Goal: Information Seeking & Learning: Learn about a topic

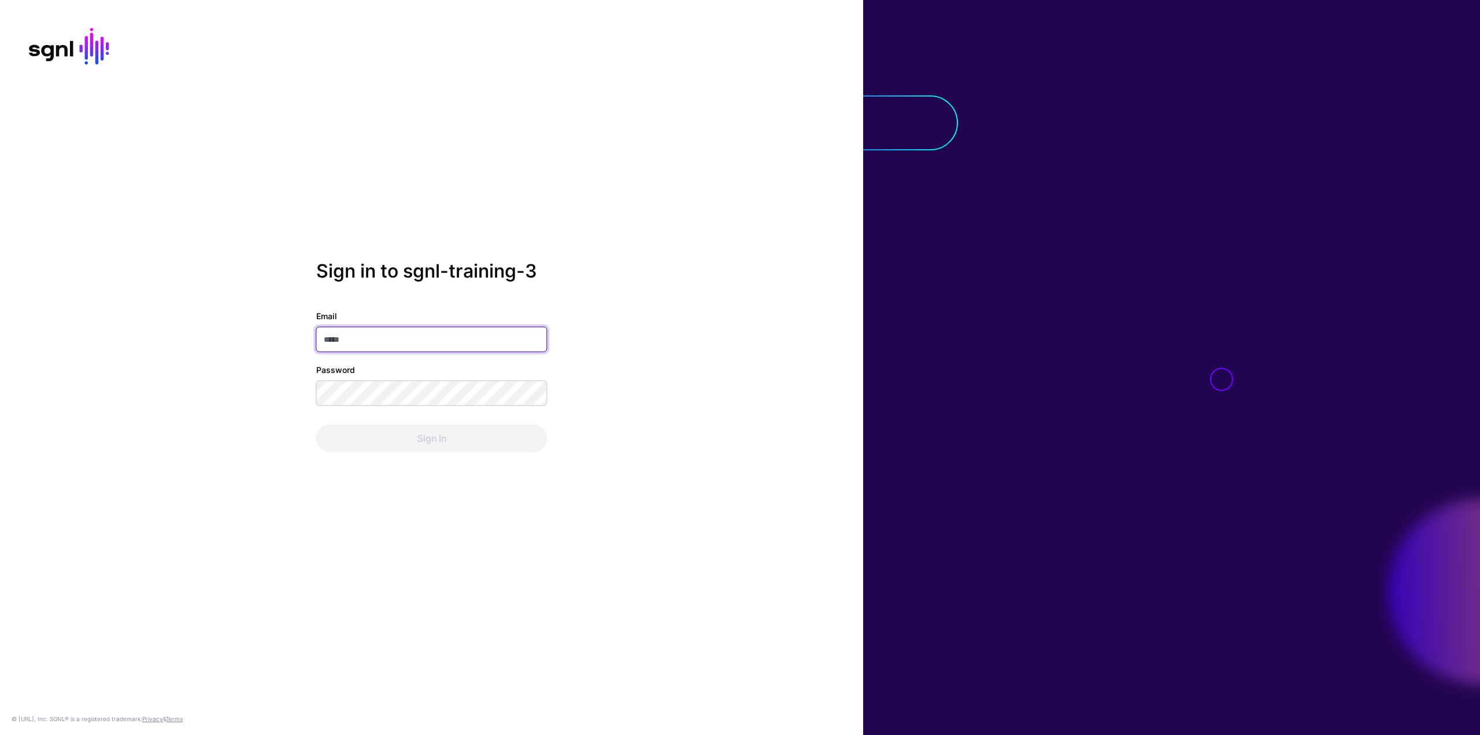
paste input "**********"
type input "**********"
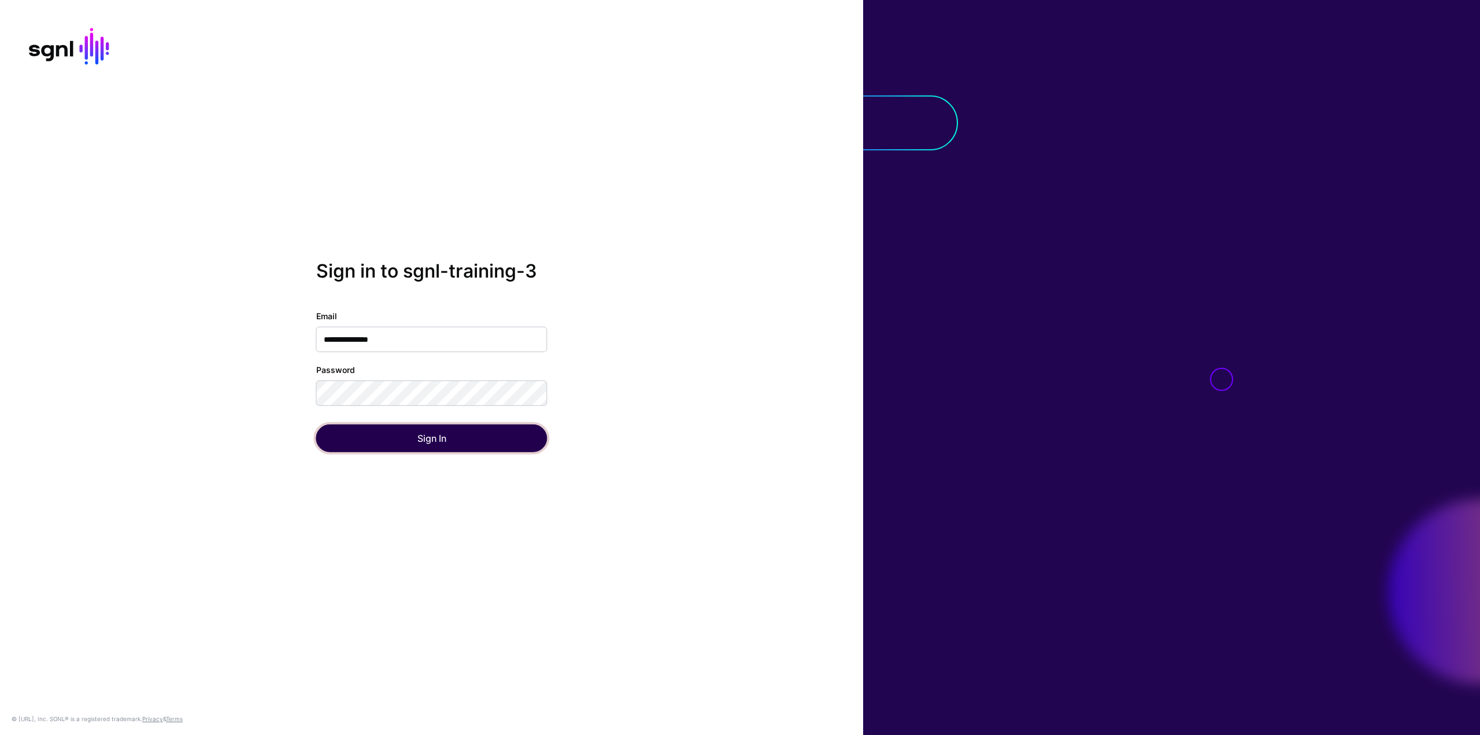
click at [396, 433] on button "Sign In" at bounding box center [431, 438] width 231 height 28
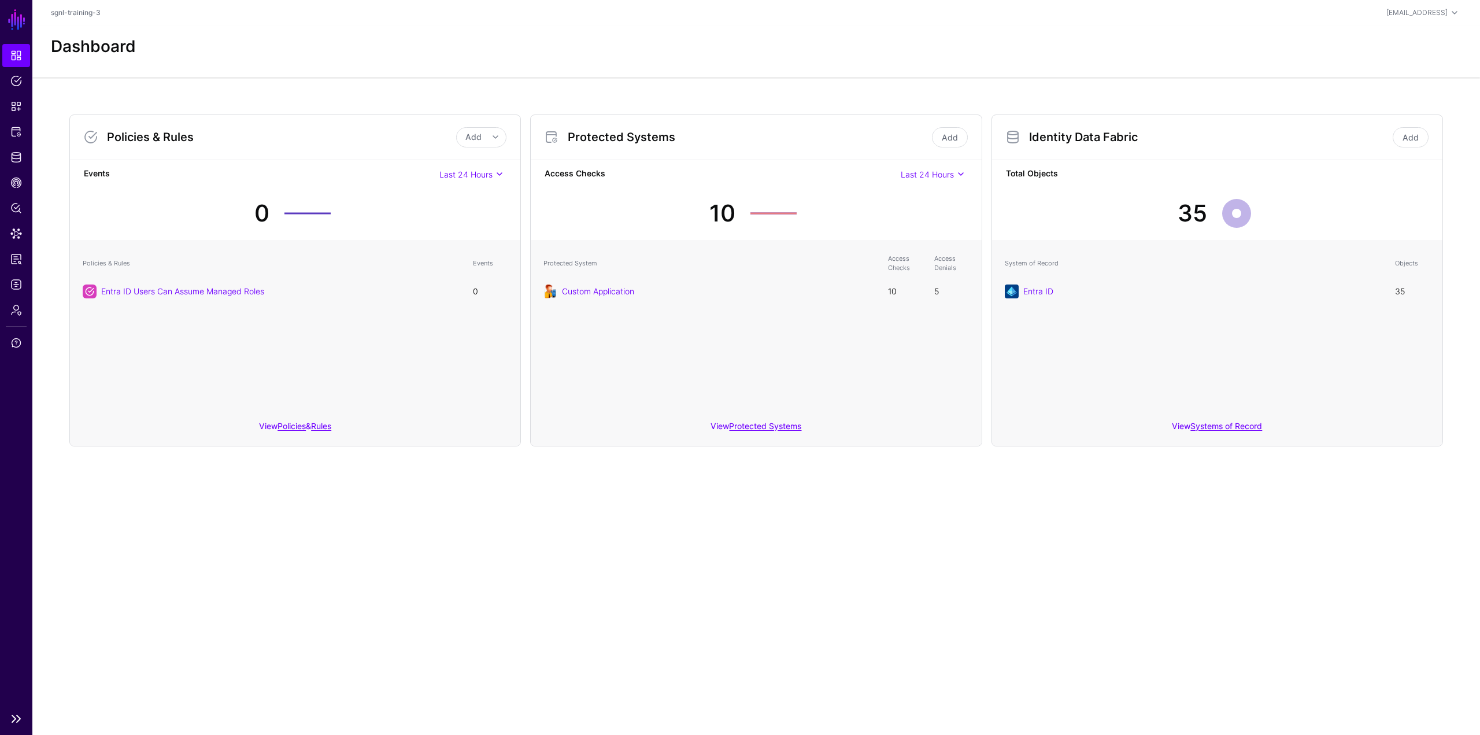
click at [13, 23] on link "SGNL" at bounding box center [17, 19] width 20 height 25
click at [21, 56] on span "Dashboard" at bounding box center [16, 56] width 12 height 12
click at [23, 715] on link at bounding box center [16, 719] width 32 height 14
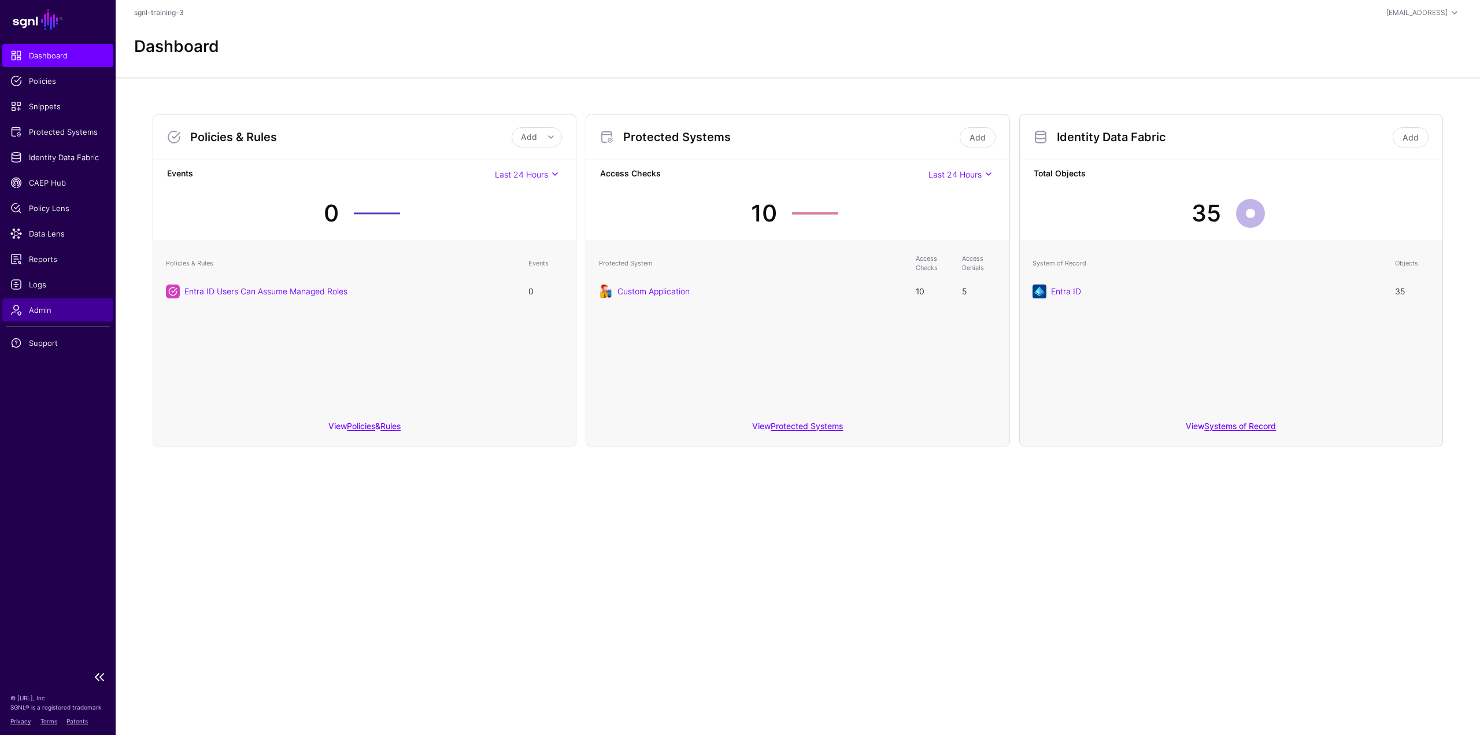
click at [60, 303] on link "Admin" at bounding box center [57, 309] width 111 height 23
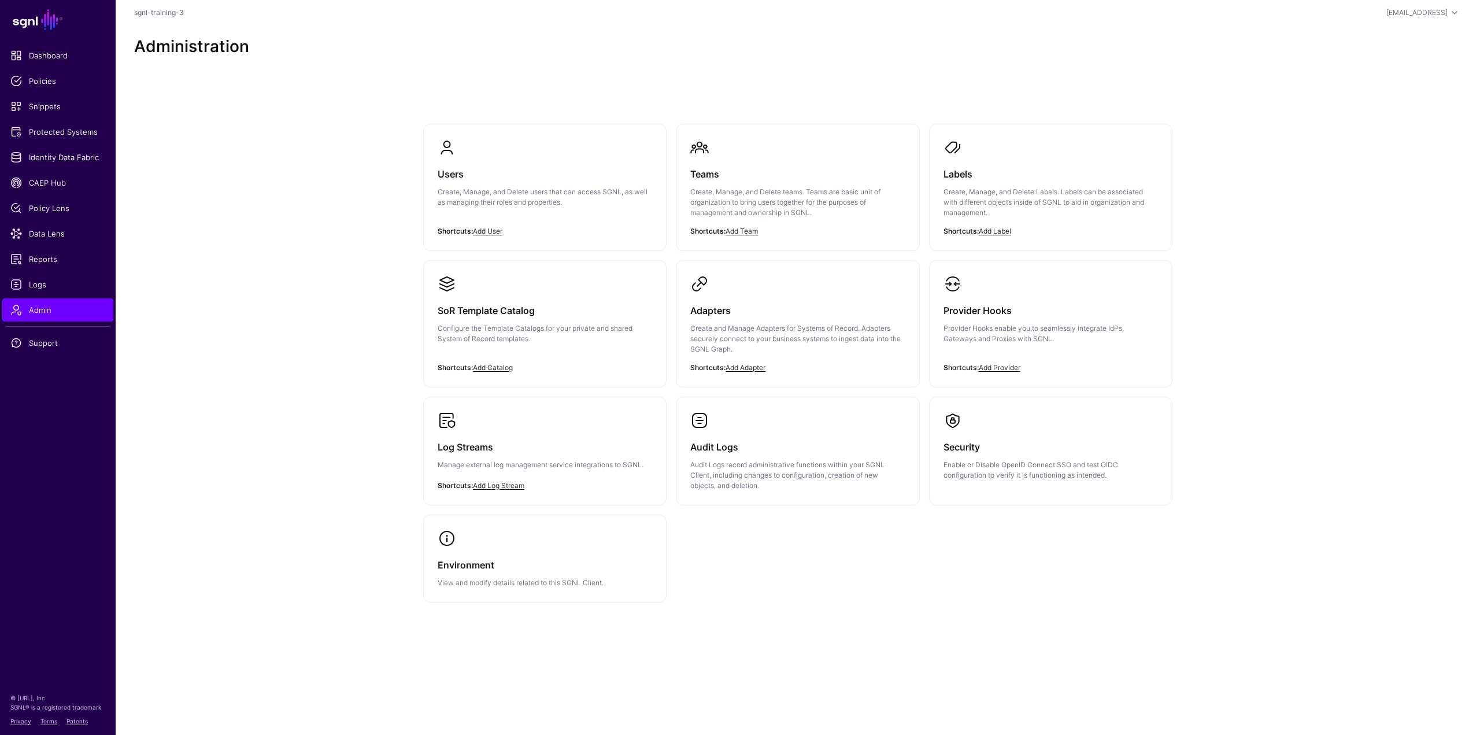
click at [479, 188] on p "Create, Manage, and Delete users that can access SGNL, as well as managing thei…" at bounding box center [545, 197] width 215 height 21
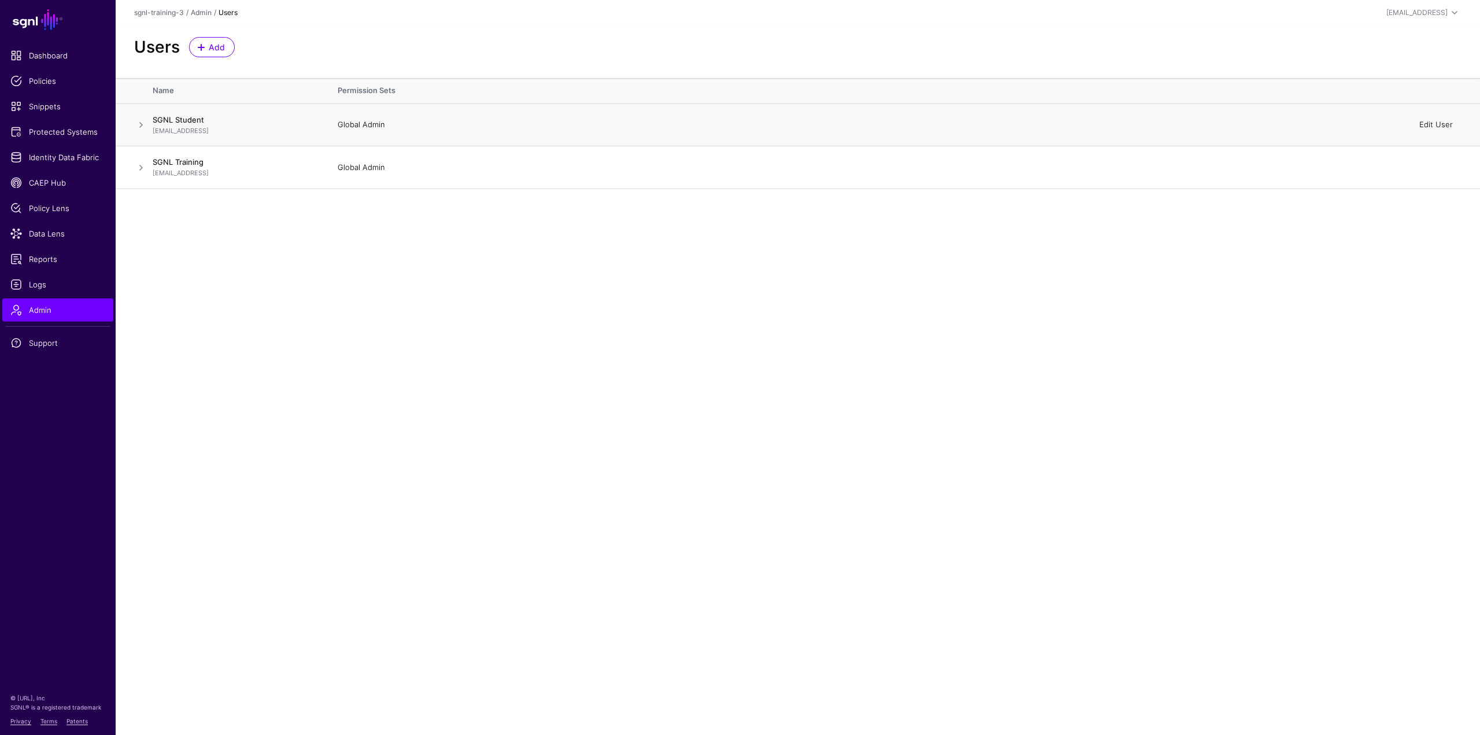
click at [1440, 123] on link "Edit User" at bounding box center [1437, 124] width 34 height 9
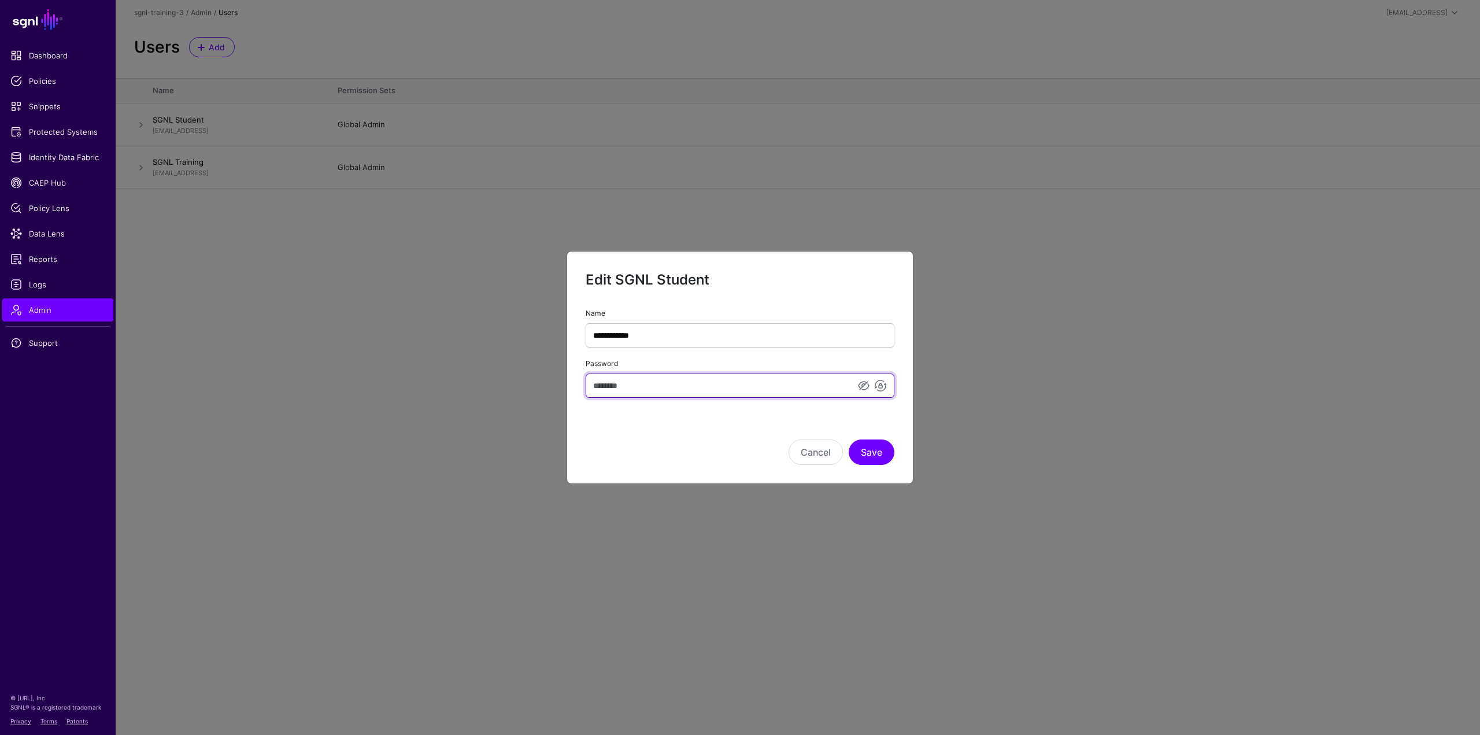
click at [634, 374] on input "Password" at bounding box center [740, 386] width 309 height 24
click at [635, 379] on input "Password" at bounding box center [740, 386] width 309 height 24
type input "*"
type input "*********"
click at [869, 453] on button "Save" at bounding box center [872, 451] width 46 height 25
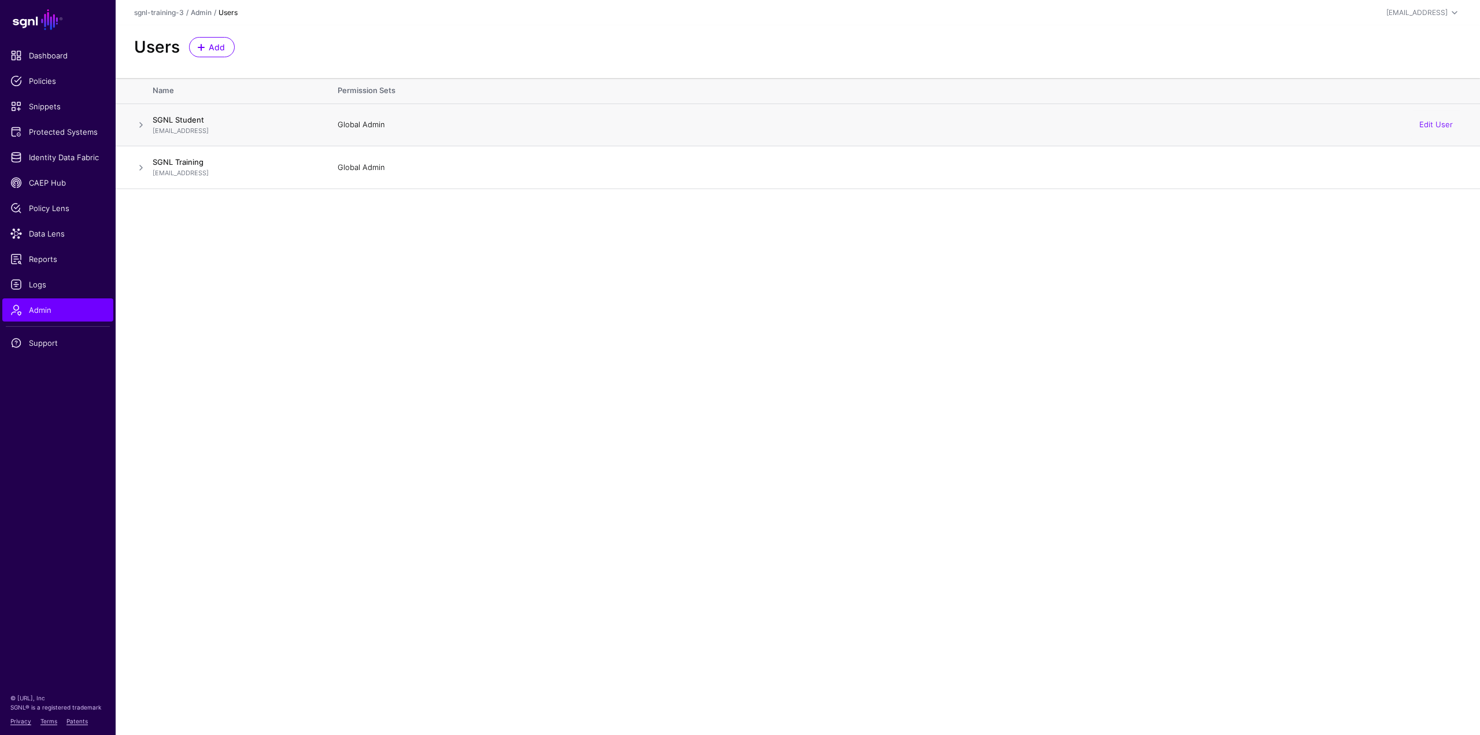
click at [145, 125] on span at bounding box center [141, 125] width 14 height 14
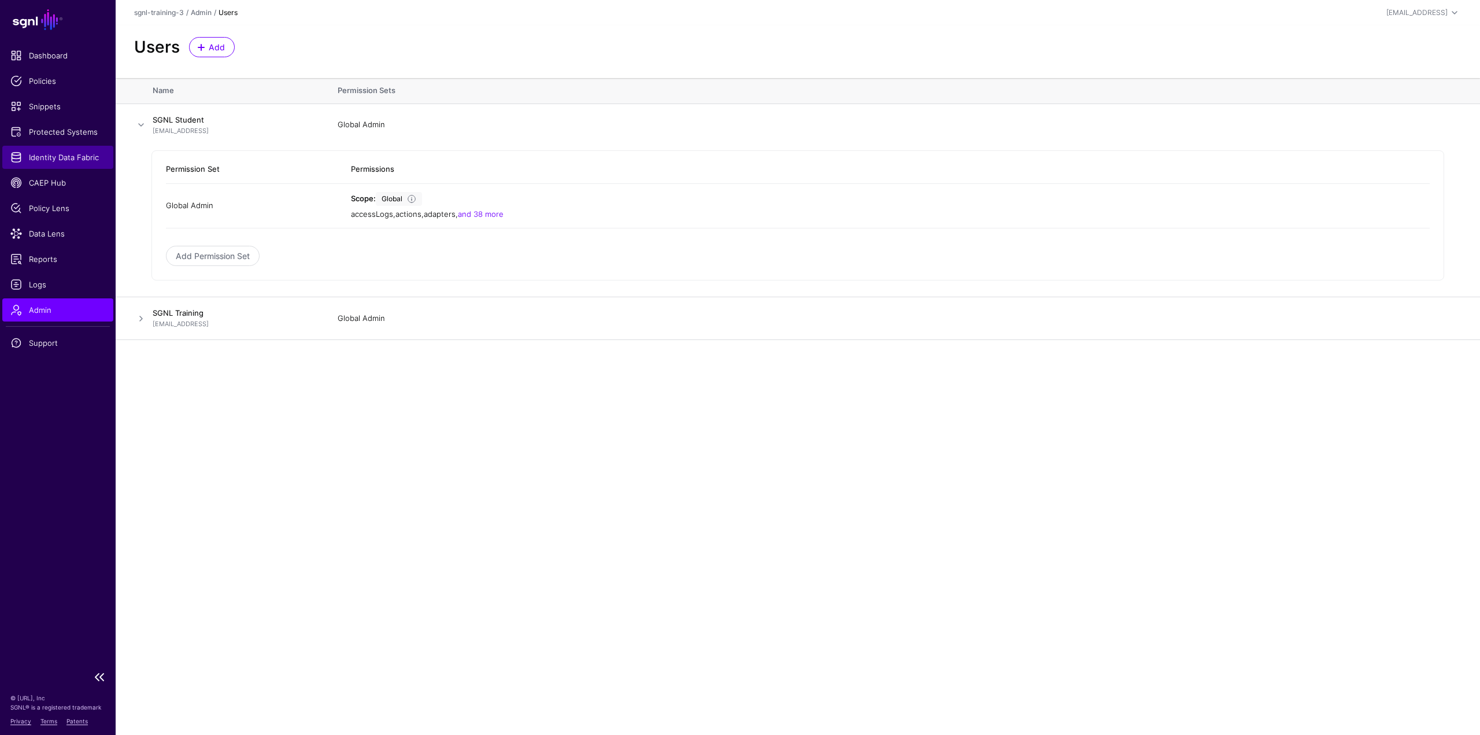
click at [73, 161] on span "Identity Data Fabric" at bounding box center [57, 158] width 95 height 12
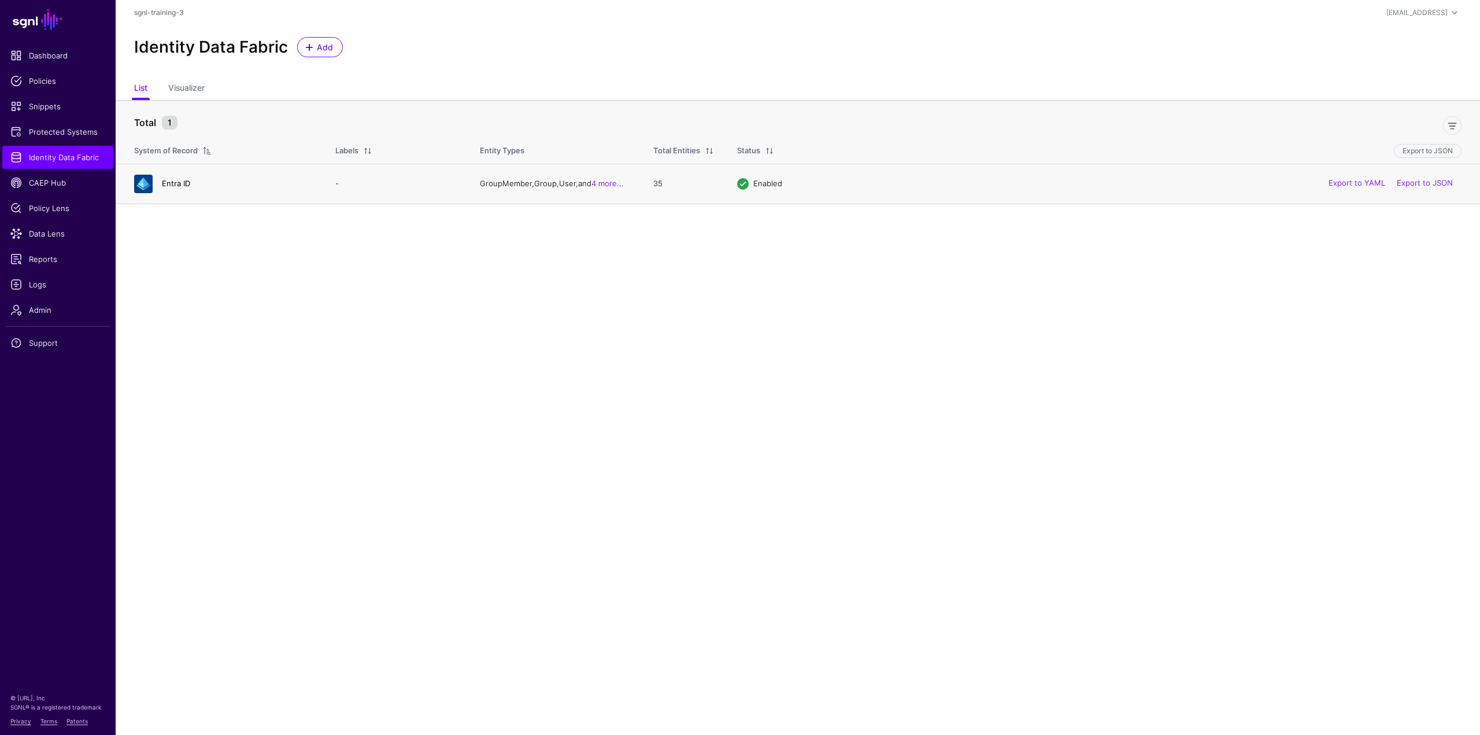
click at [178, 182] on link "Entra ID" at bounding box center [176, 183] width 28 height 9
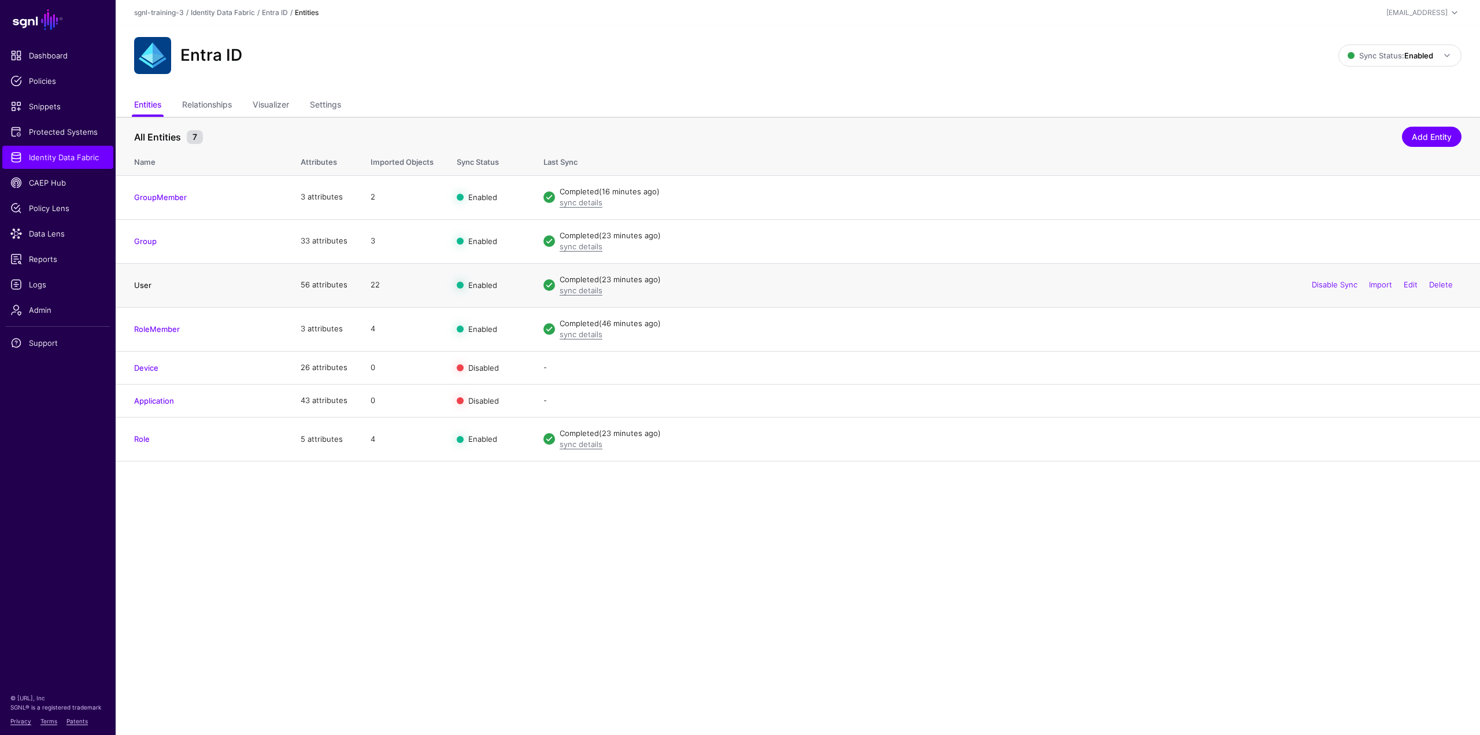
click at [146, 289] on link "User" at bounding box center [142, 284] width 17 height 9
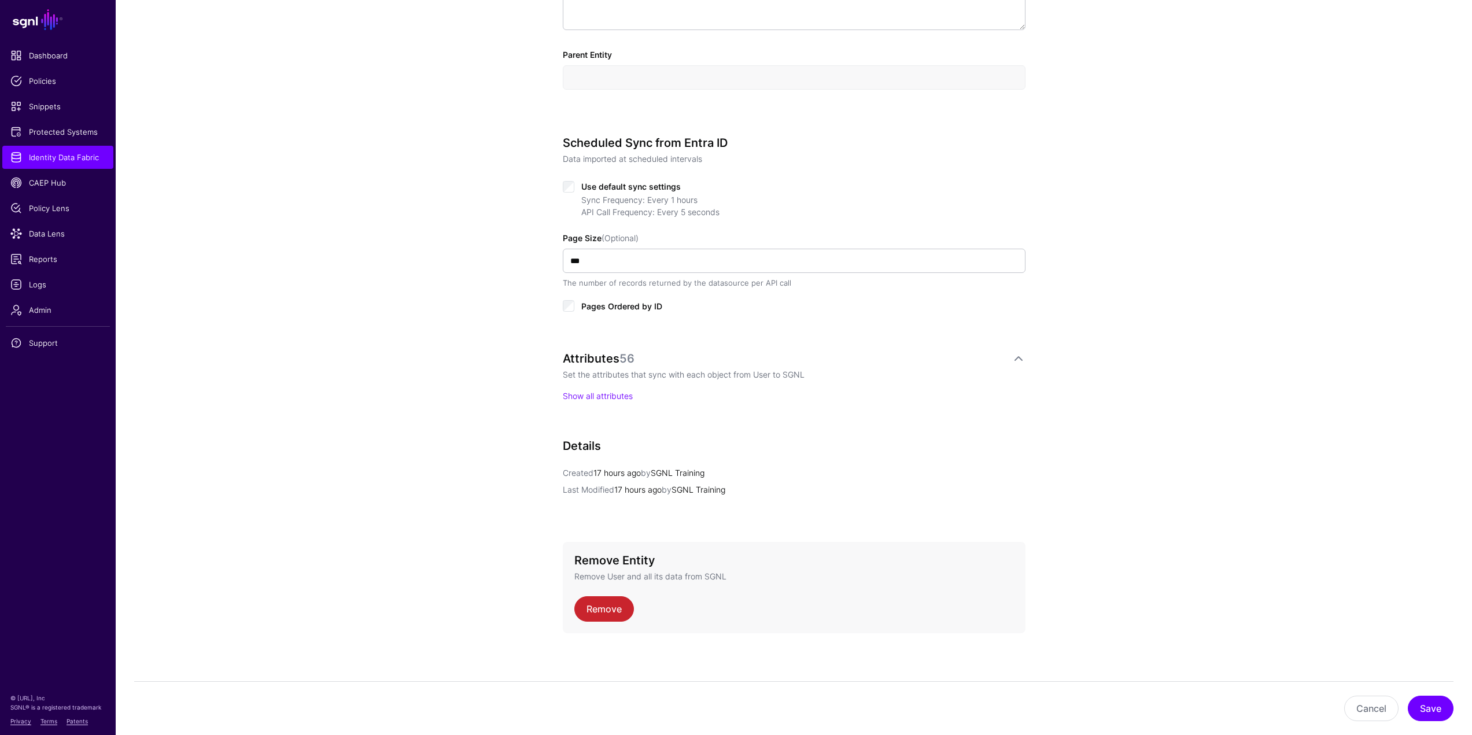
scroll to position [464, 0]
click at [612, 394] on link "Show all attributes" at bounding box center [598, 391] width 70 height 10
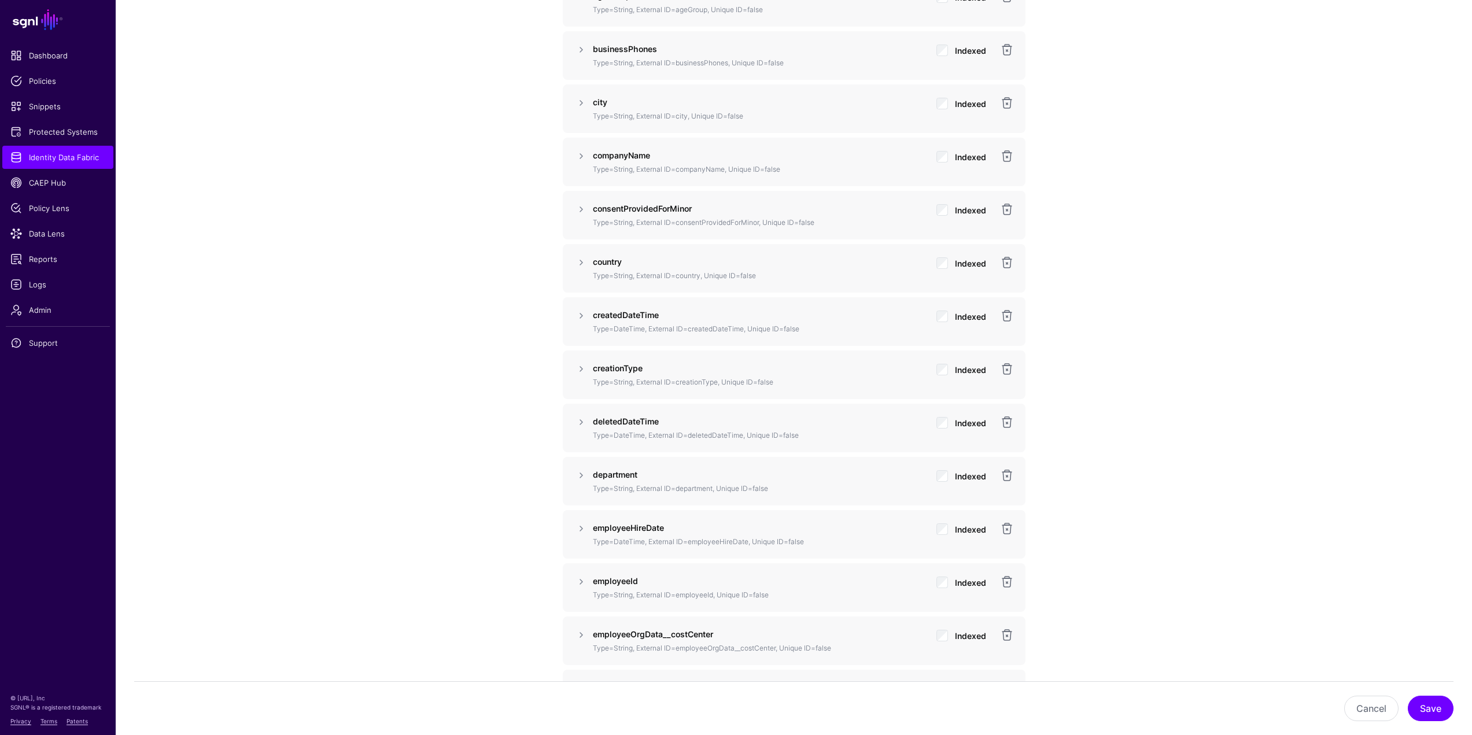
scroll to position [1273, 0]
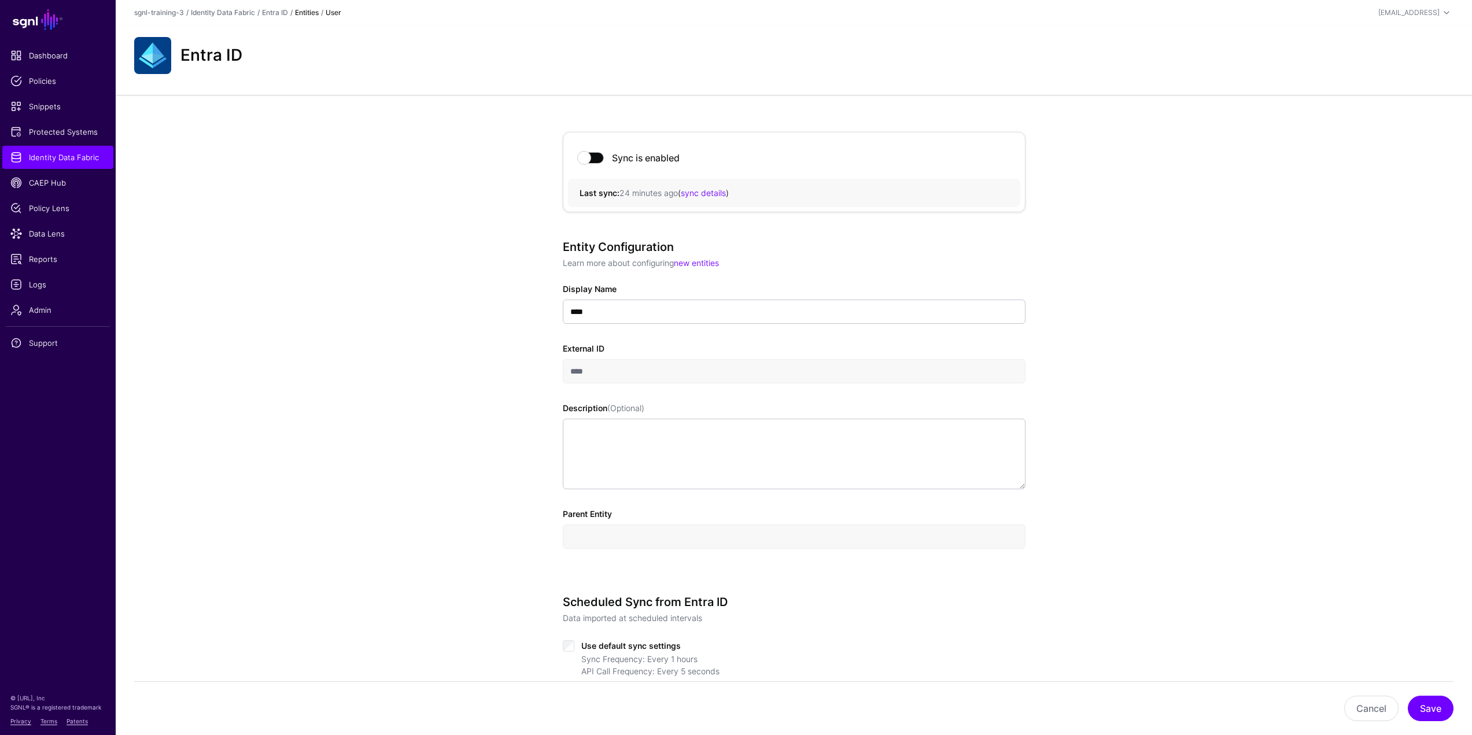
scroll to position [0, 0]
click at [283, 13] on link "Entra ID" at bounding box center [275, 12] width 26 height 9
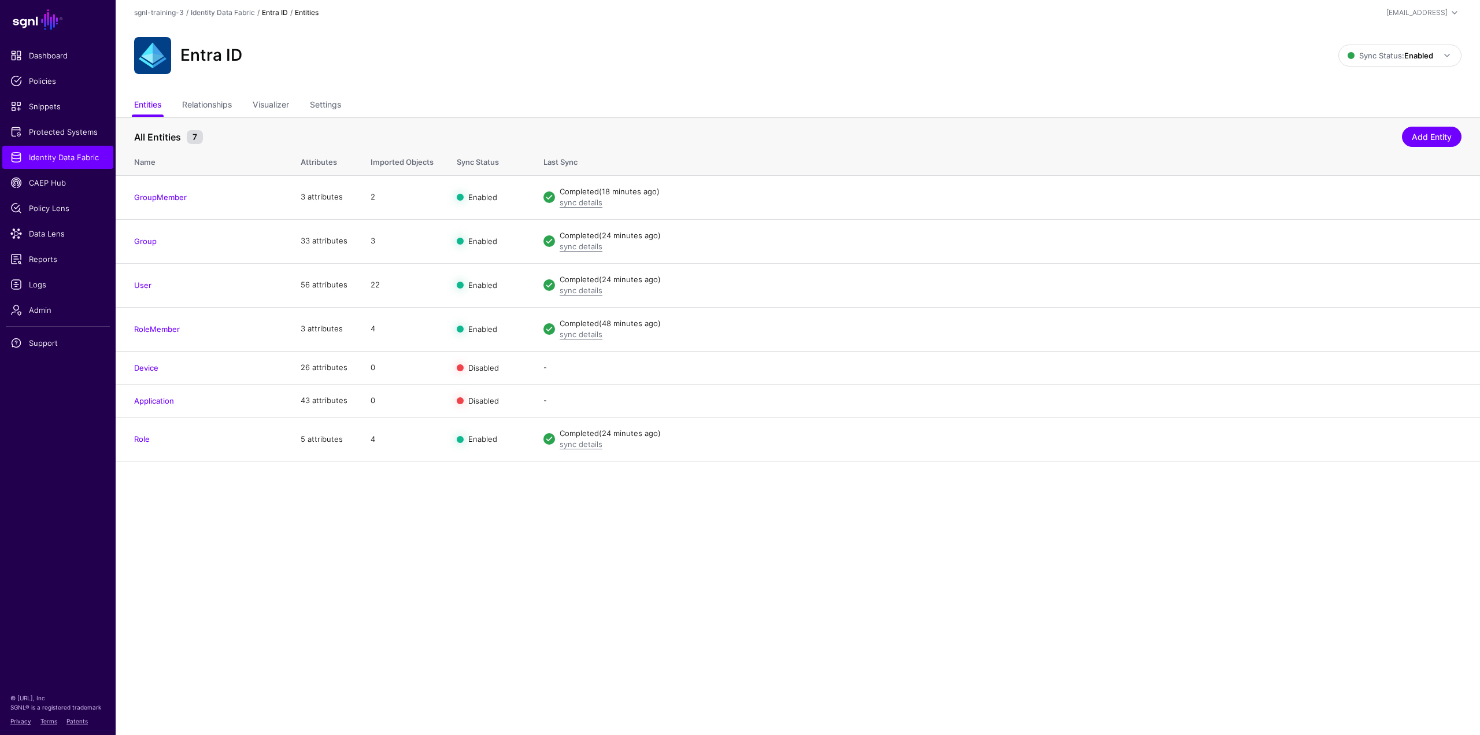
click at [278, 13] on link "Entra ID" at bounding box center [275, 12] width 26 height 9
click at [269, 13] on link "Entra ID" at bounding box center [275, 12] width 26 height 9
click at [220, 43] on div "Entra ID" at bounding box center [737, 55] width 1214 height 37
click at [210, 51] on h2 "Entra ID" at bounding box center [211, 56] width 62 height 20
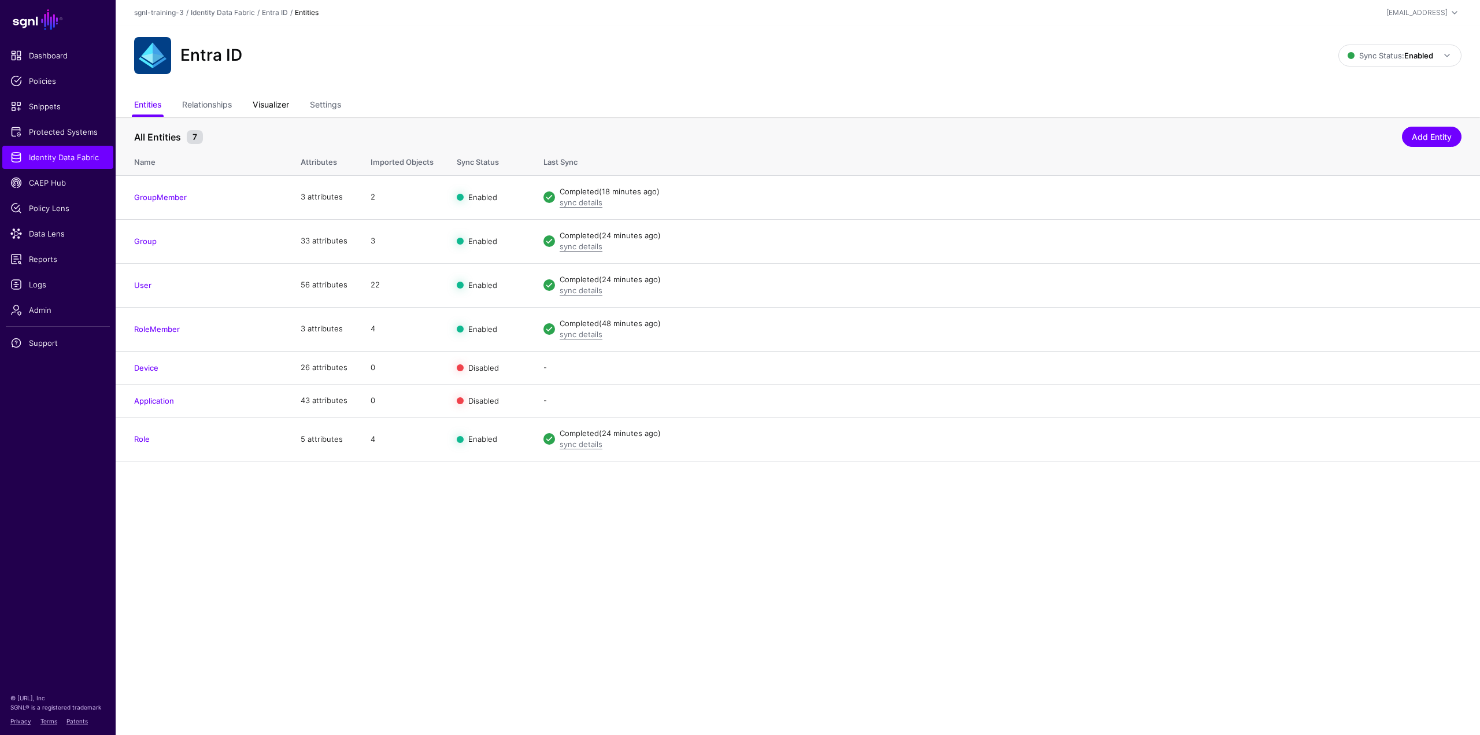
click at [283, 104] on link "Visualizer" at bounding box center [271, 106] width 36 height 22
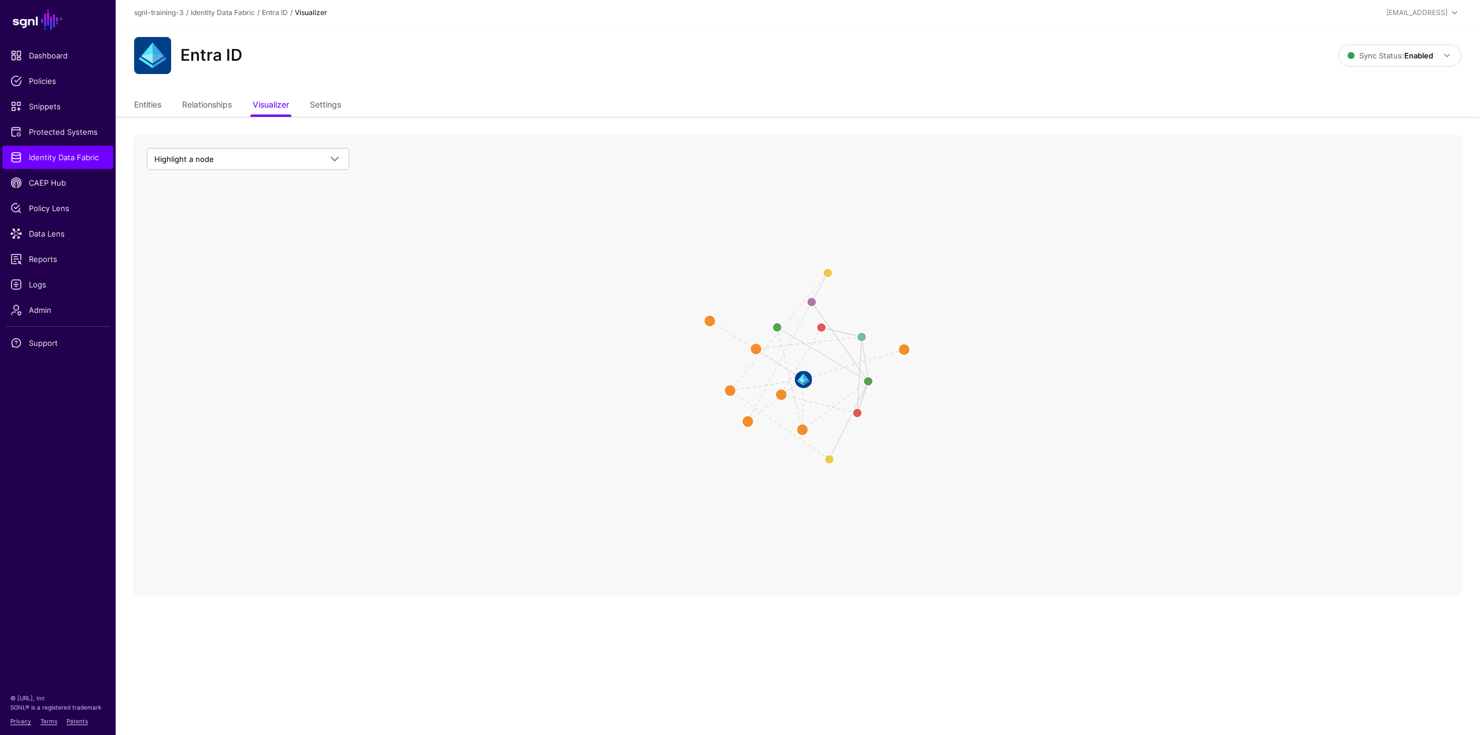
click at [660, 397] on icon "User Member Role Role Member Role User Member Group Role Member User Member Man…" at bounding box center [798, 365] width 1330 height 463
click at [801, 385] on image at bounding box center [803, 379] width 35 height 35
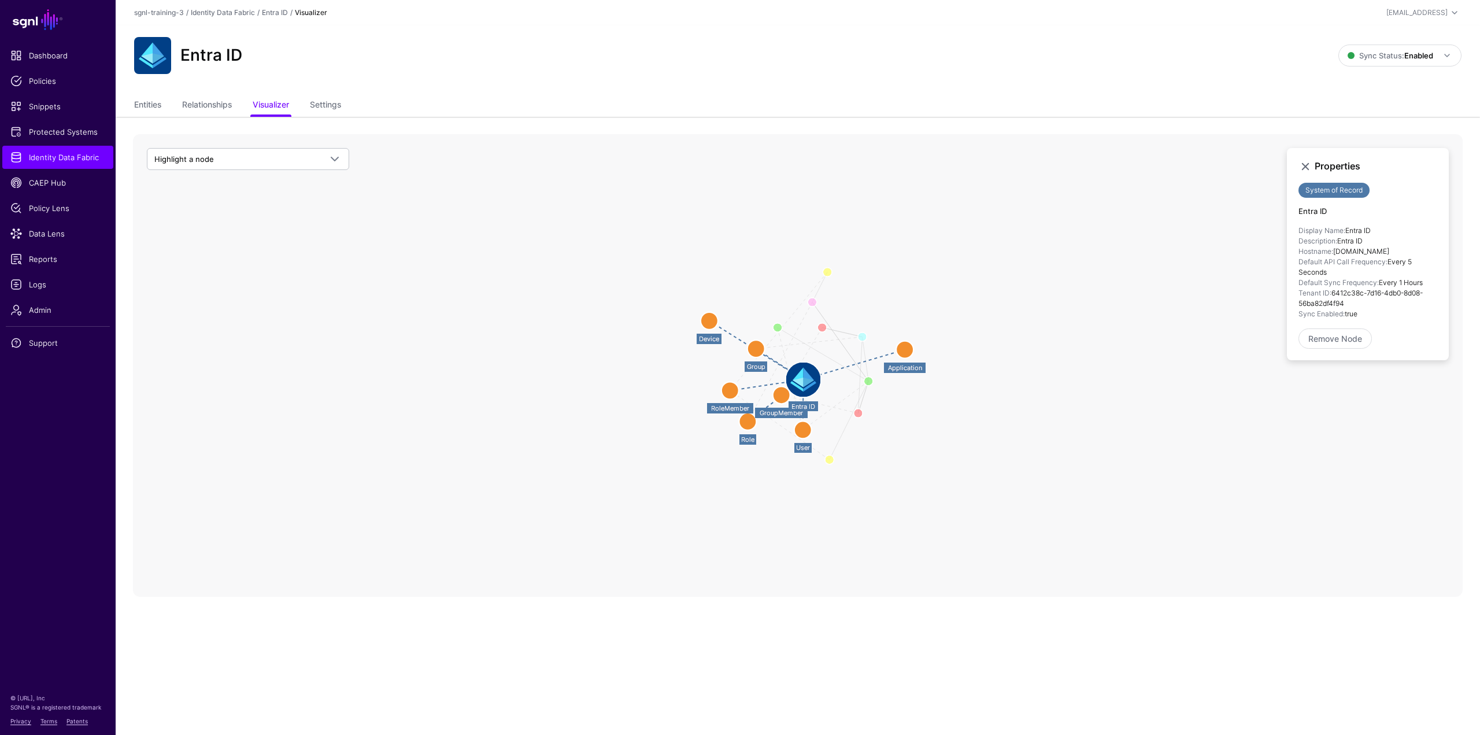
click at [606, 390] on icon "User Member Group Group Member Member Of User Role Member Group Member Group Ma…" at bounding box center [798, 365] width 1330 height 463
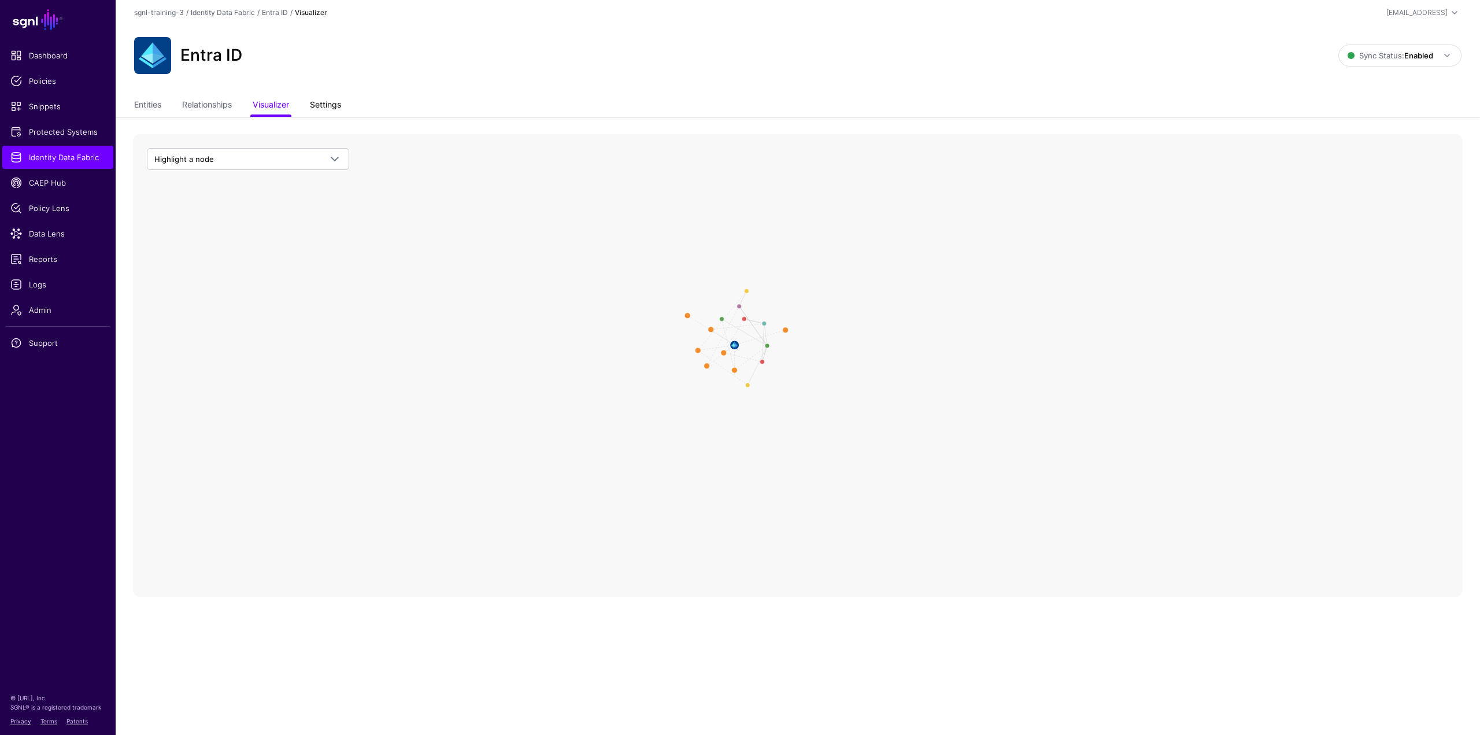
click at [332, 110] on link "Settings" at bounding box center [325, 106] width 31 height 22
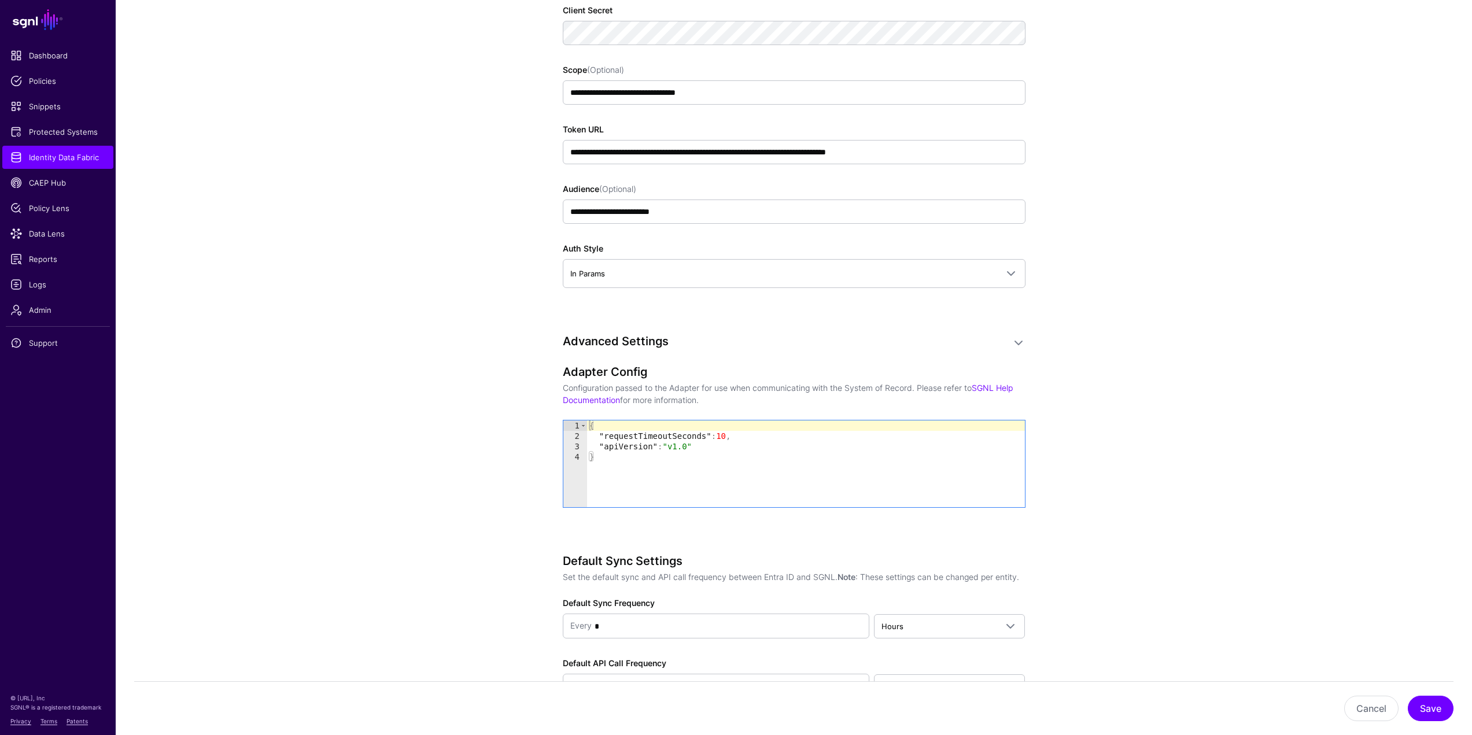
scroll to position [694, 0]
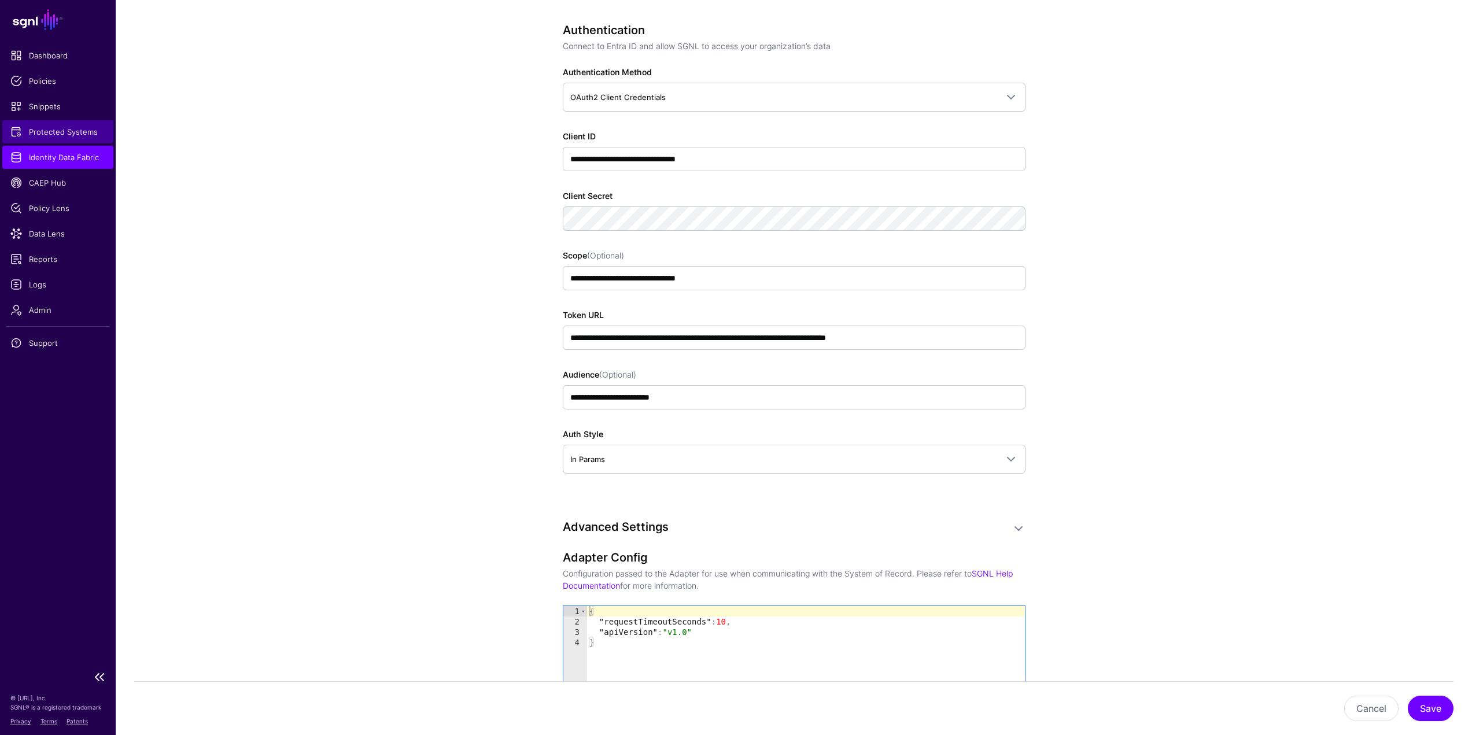
click at [65, 141] on link "Protected Systems" at bounding box center [57, 131] width 111 height 23
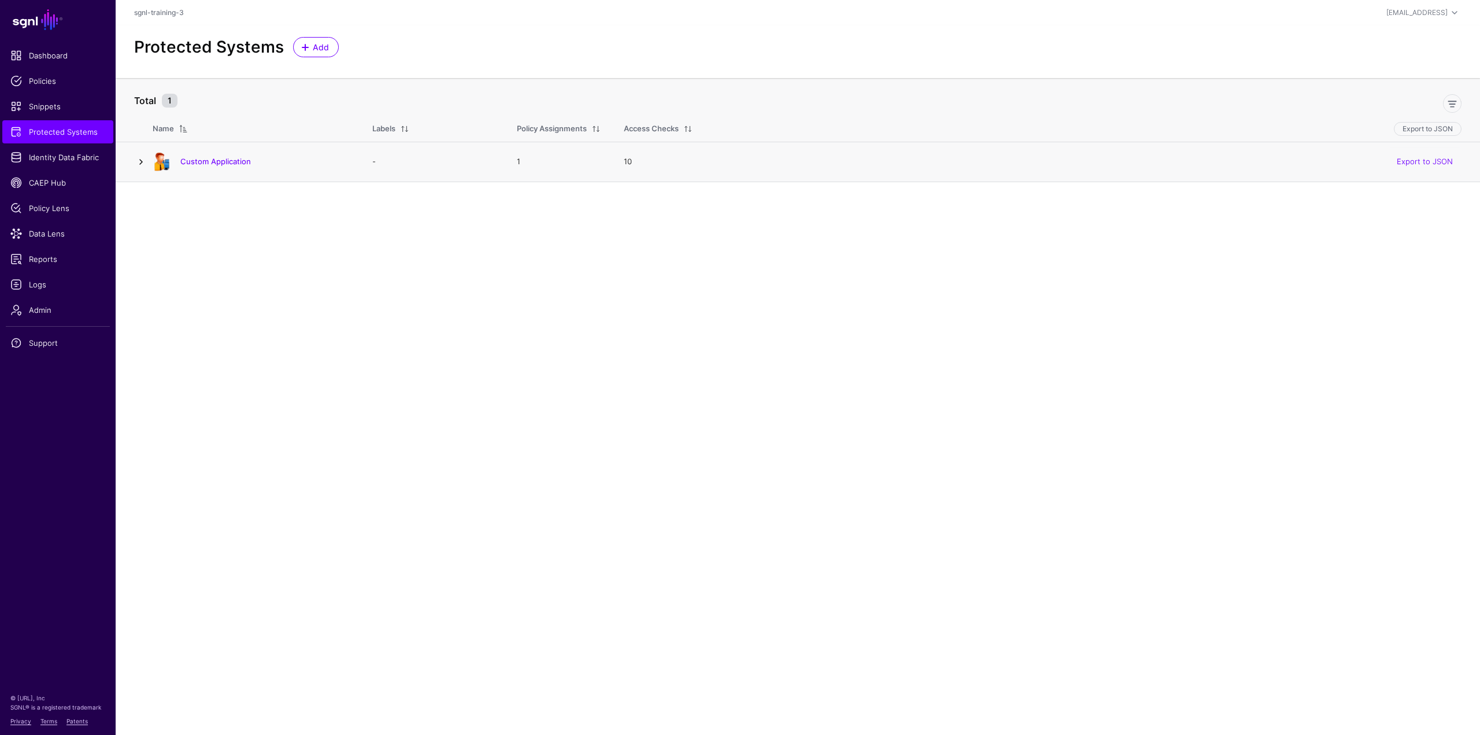
click at [140, 160] on link at bounding box center [141, 162] width 14 height 14
click at [193, 161] on link "Custom Application" at bounding box center [215, 161] width 71 height 9
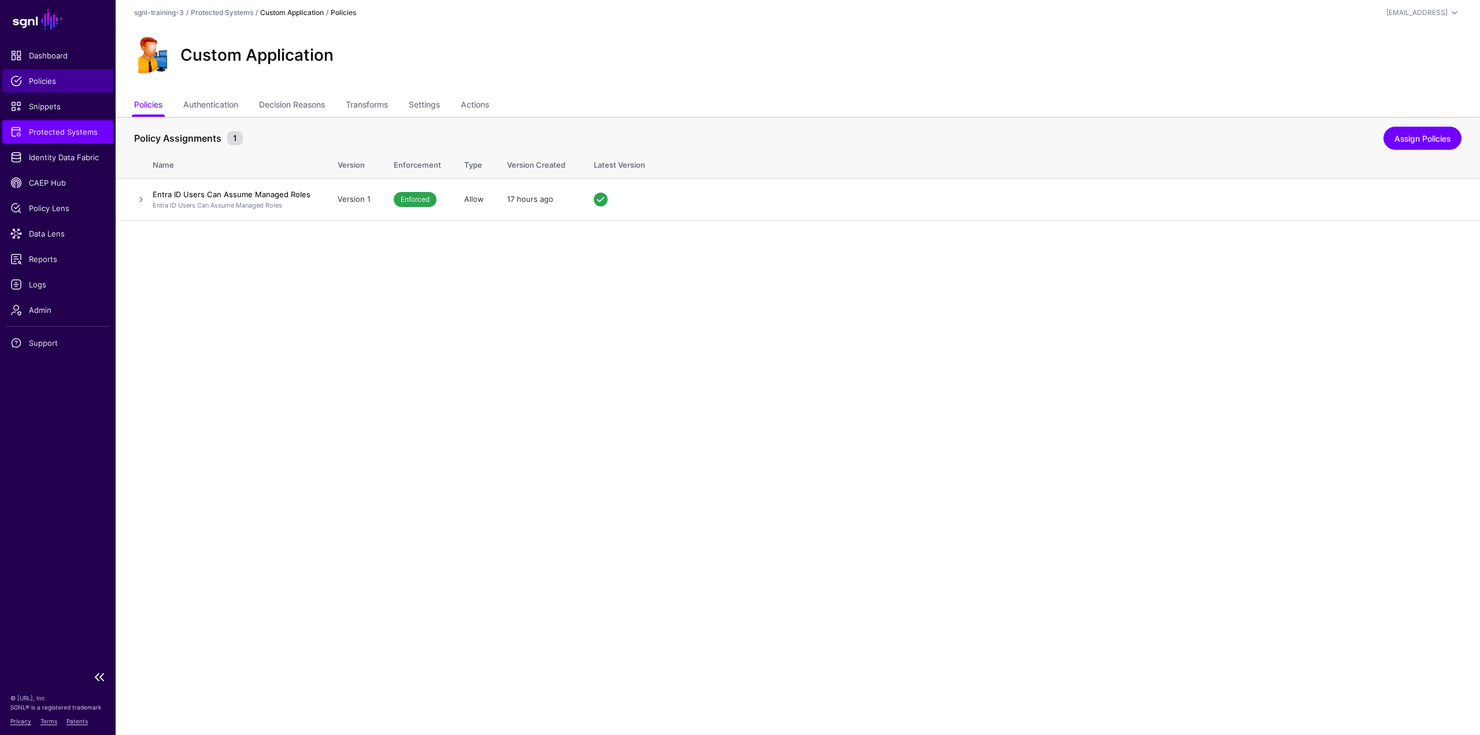
click at [64, 79] on span "Policies" at bounding box center [57, 81] width 95 height 12
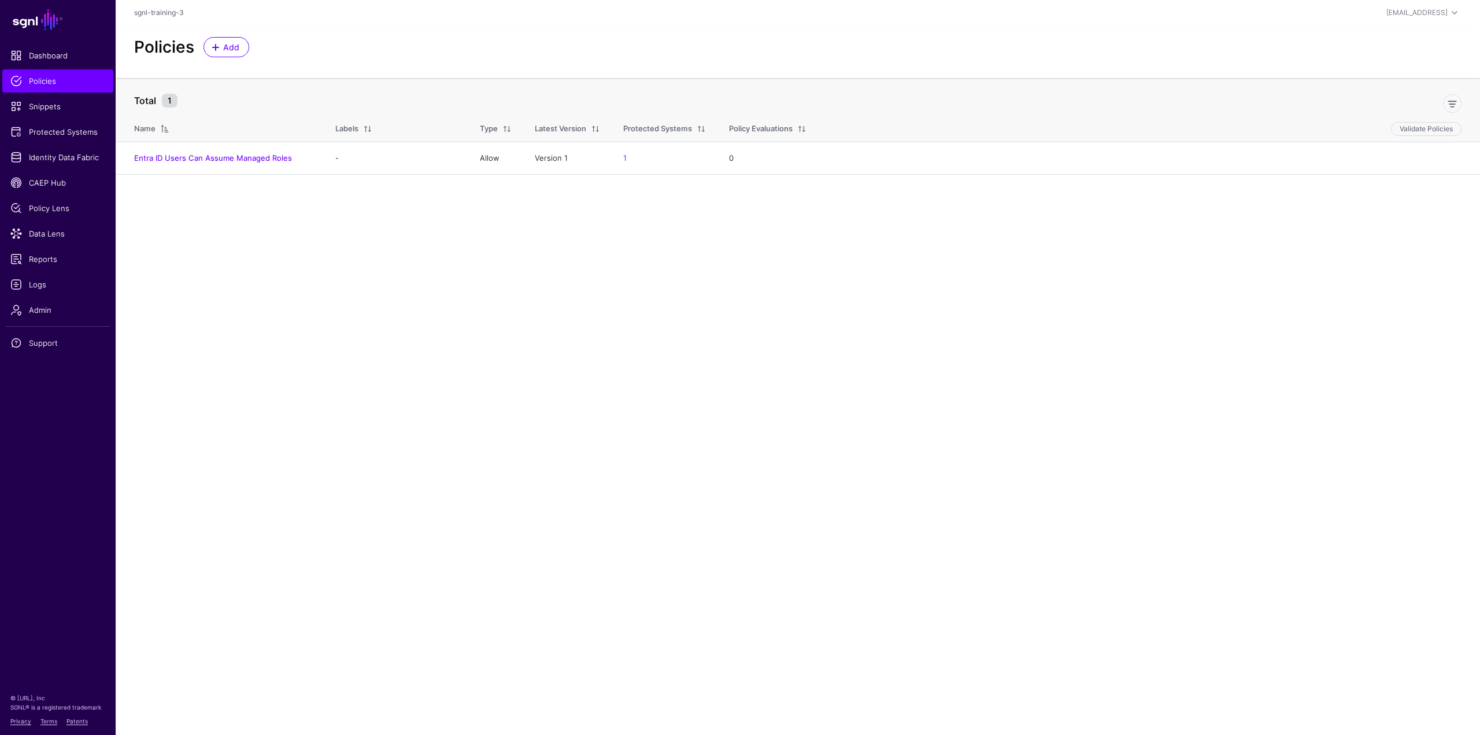
click at [265, 270] on main "SGNL Dashboard Policies Snippets Protected Systems Identity Data Fabric CAEP Hu…" at bounding box center [740, 367] width 1480 height 735
drag, startPoint x: 227, startPoint y: 160, endPoint x: 736, endPoint y: 295, distance: 525.8
click at [738, 294] on main "SGNL Dashboard Policies Snippets Protected Systems Identity Data Fabric CAEP Hu…" at bounding box center [740, 367] width 1480 height 735
click at [419, 167] on td "-" at bounding box center [396, 158] width 145 height 33
click at [232, 160] on link "Entra ID Users Can Assume Managed Roles" at bounding box center [213, 157] width 158 height 9
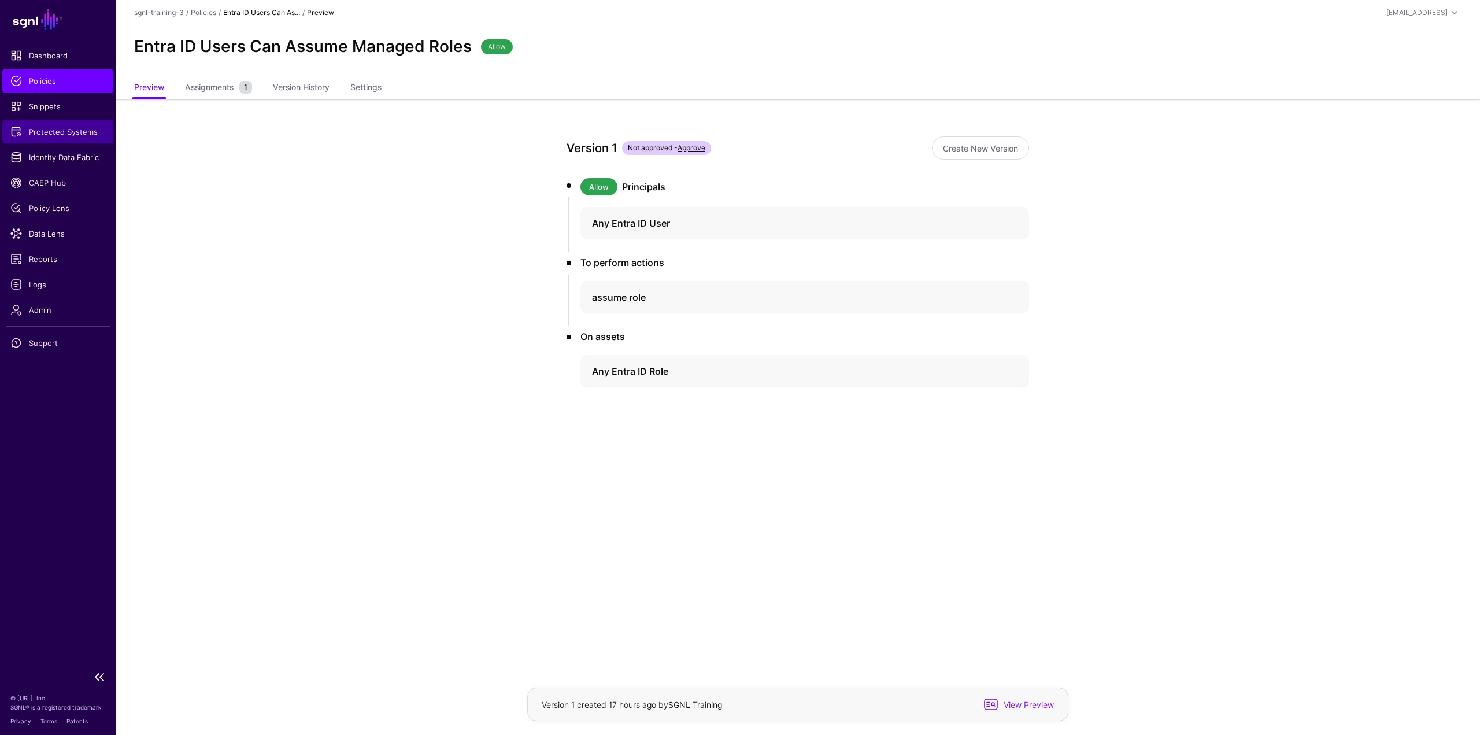
click at [61, 135] on span "Protected Systems" at bounding box center [57, 132] width 95 height 12
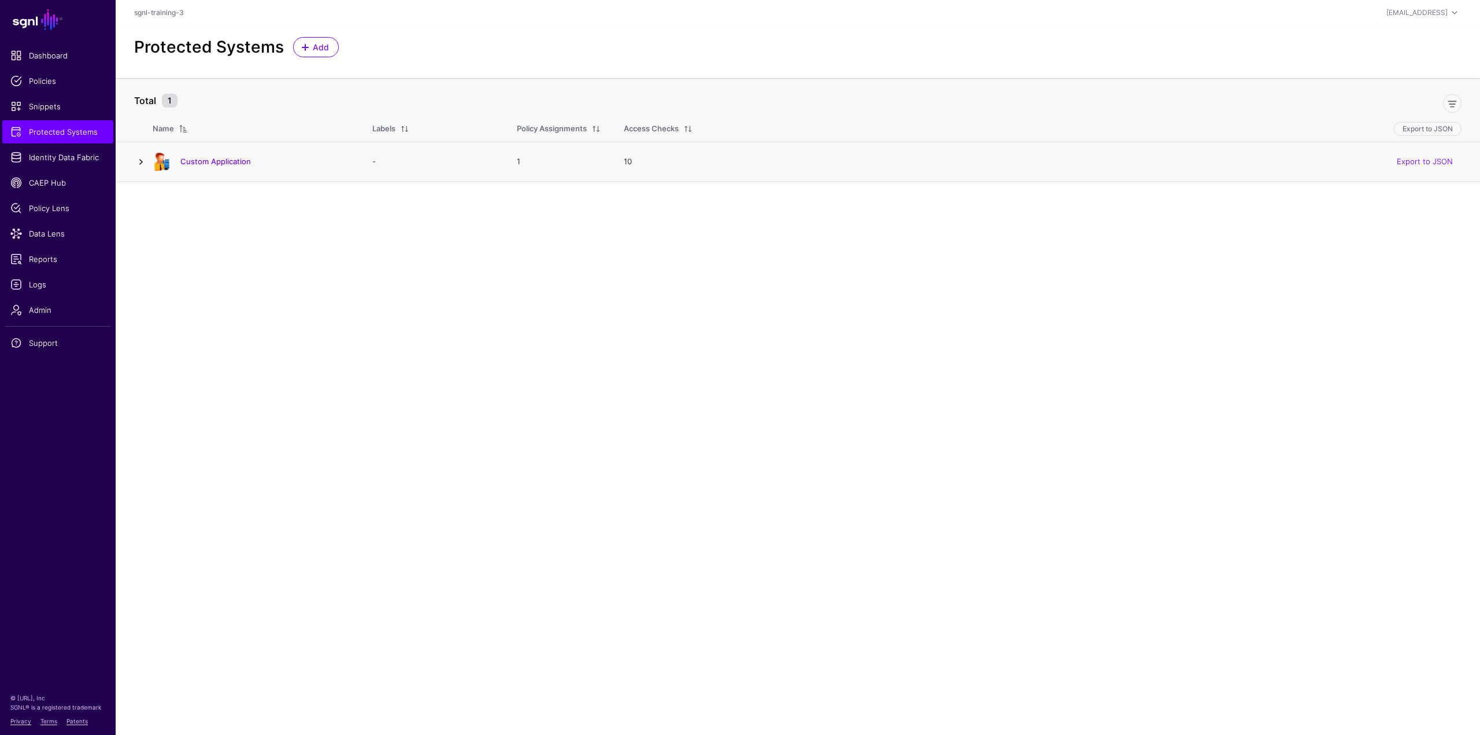
click at [141, 165] on link at bounding box center [141, 162] width 14 height 14
click at [167, 232] on link at bounding box center [173, 238] width 14 height 14
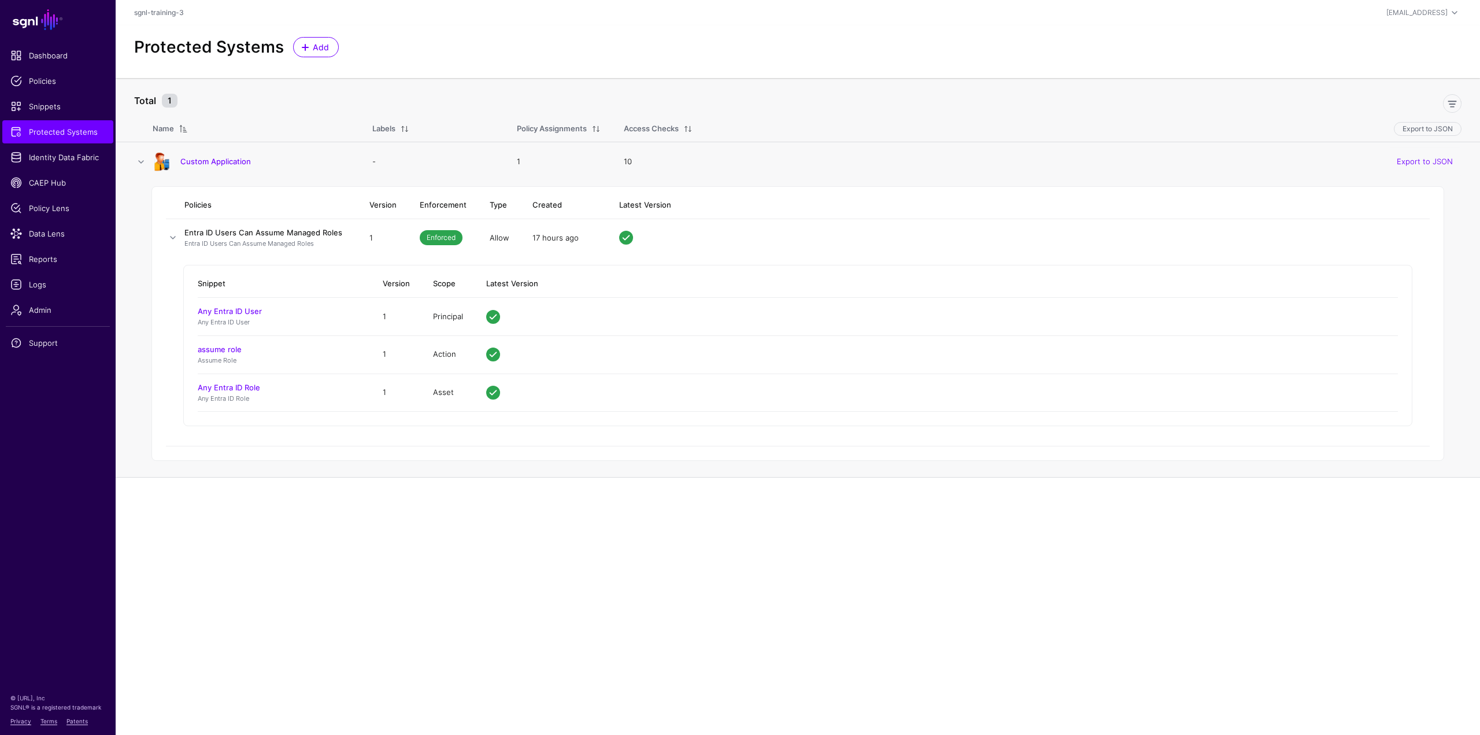
click at [237, 232] on link "Entra ID Users Can Assume Managed Roles" at bounding box center [263, 232] width 158 height 9
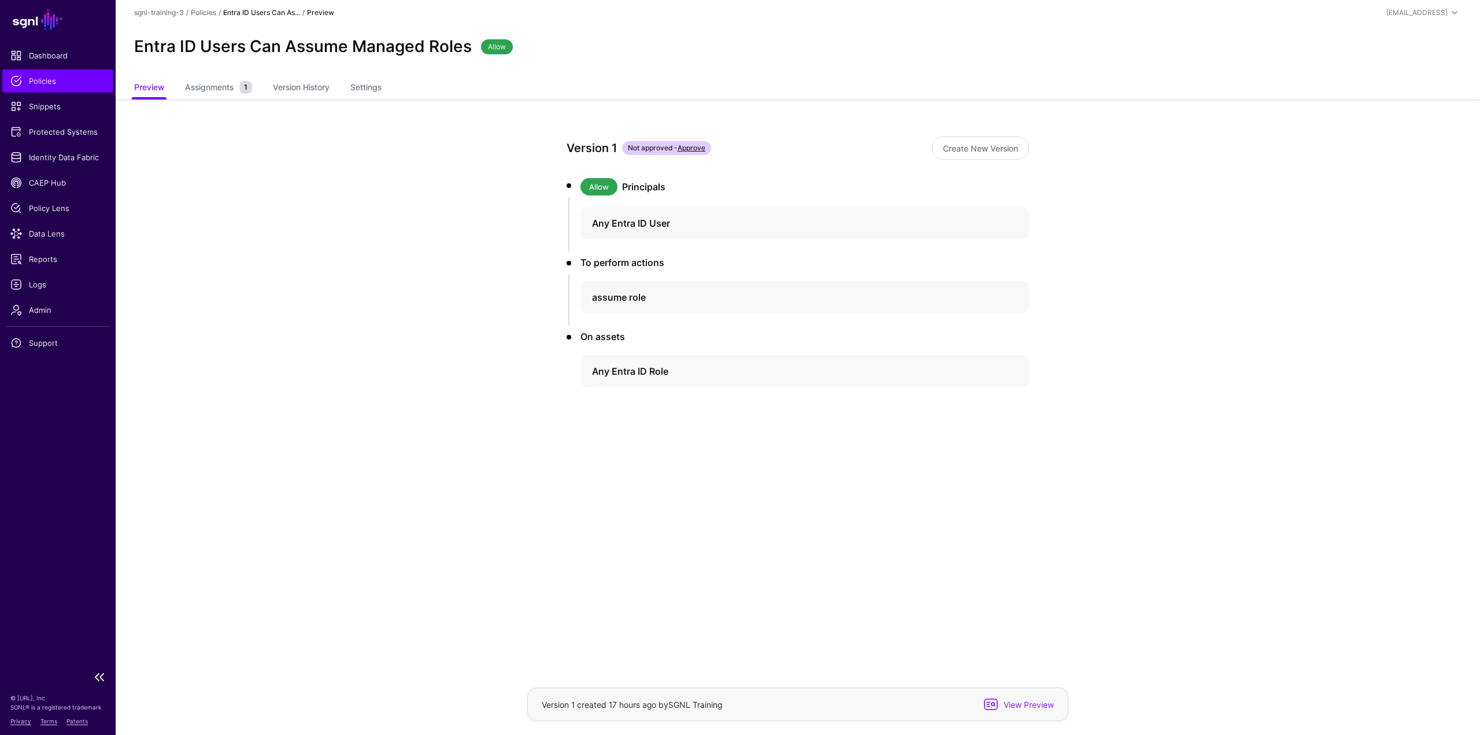
click at [56, 88] on link "Policies" at bounding box center [57, 80] width 111 height 23
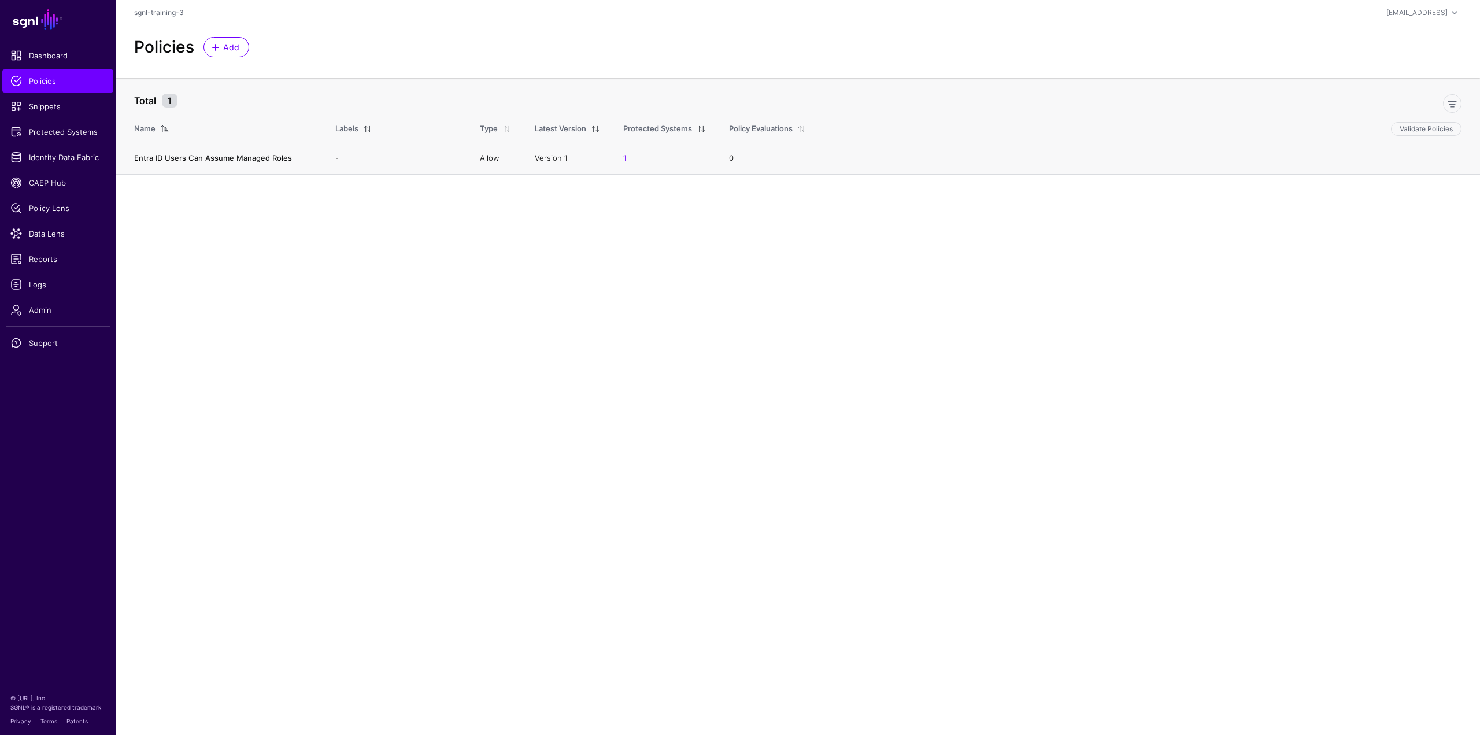
click at [192, 159] on link "Entra ID Users Can Assume Managed Roles" at bounding box center [213, 157] width 158 height 9
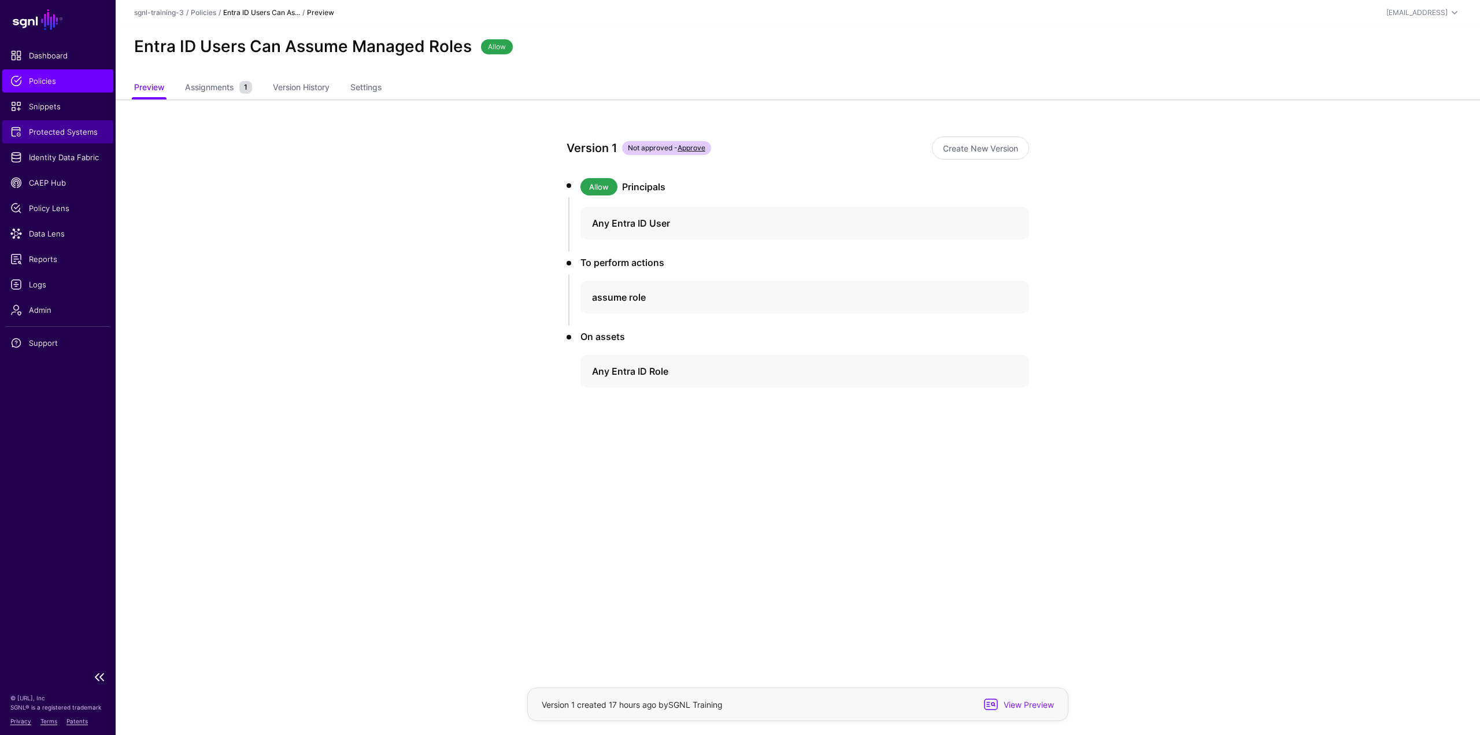
click at [78, 132] on span "Protected Systems" at bounding box center [57, 132] width 95 height 12
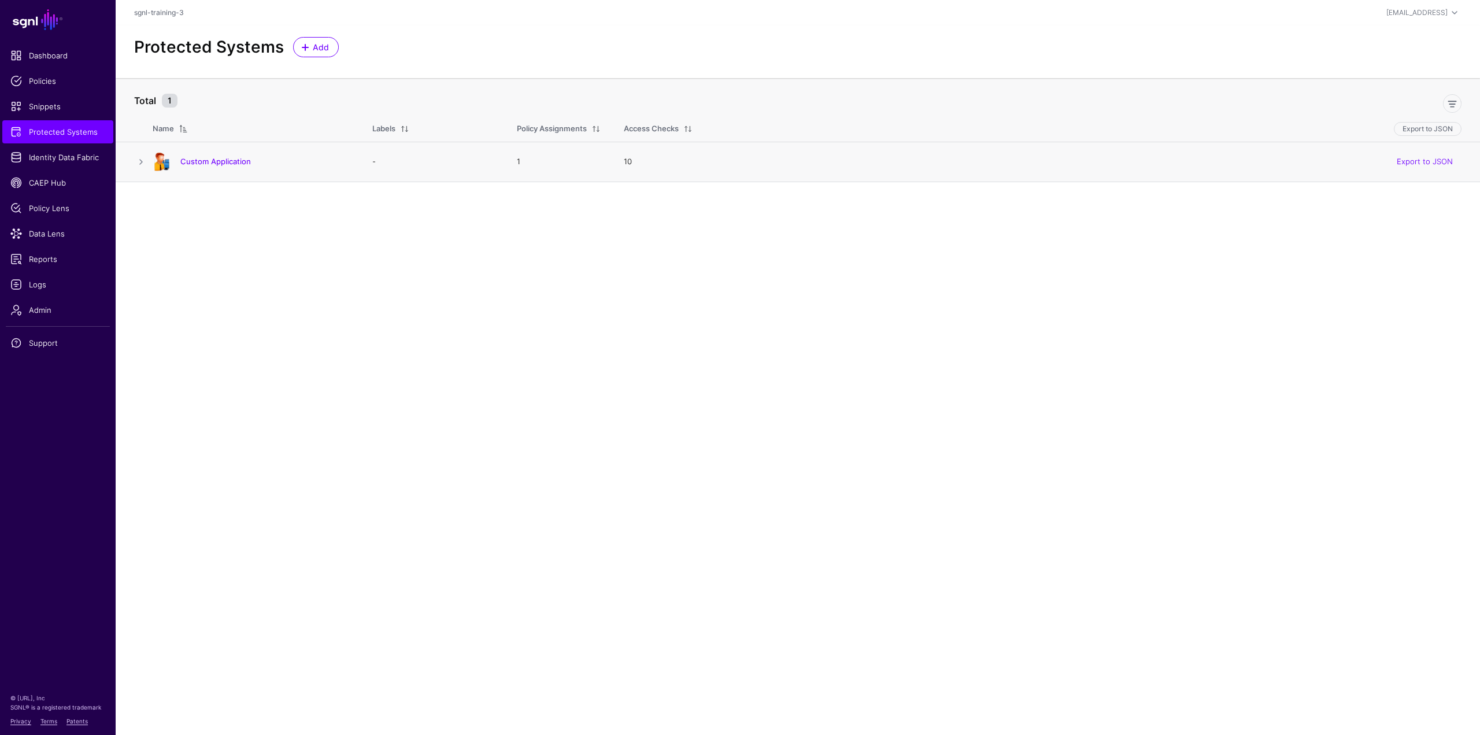
click at [189, 156] on h4 "Custom Application" at bounding box center [264, 161] width 169 height 10
click at [197, 160] on link "Custom Application" at bounding box center [215, 161] width 71 height 9
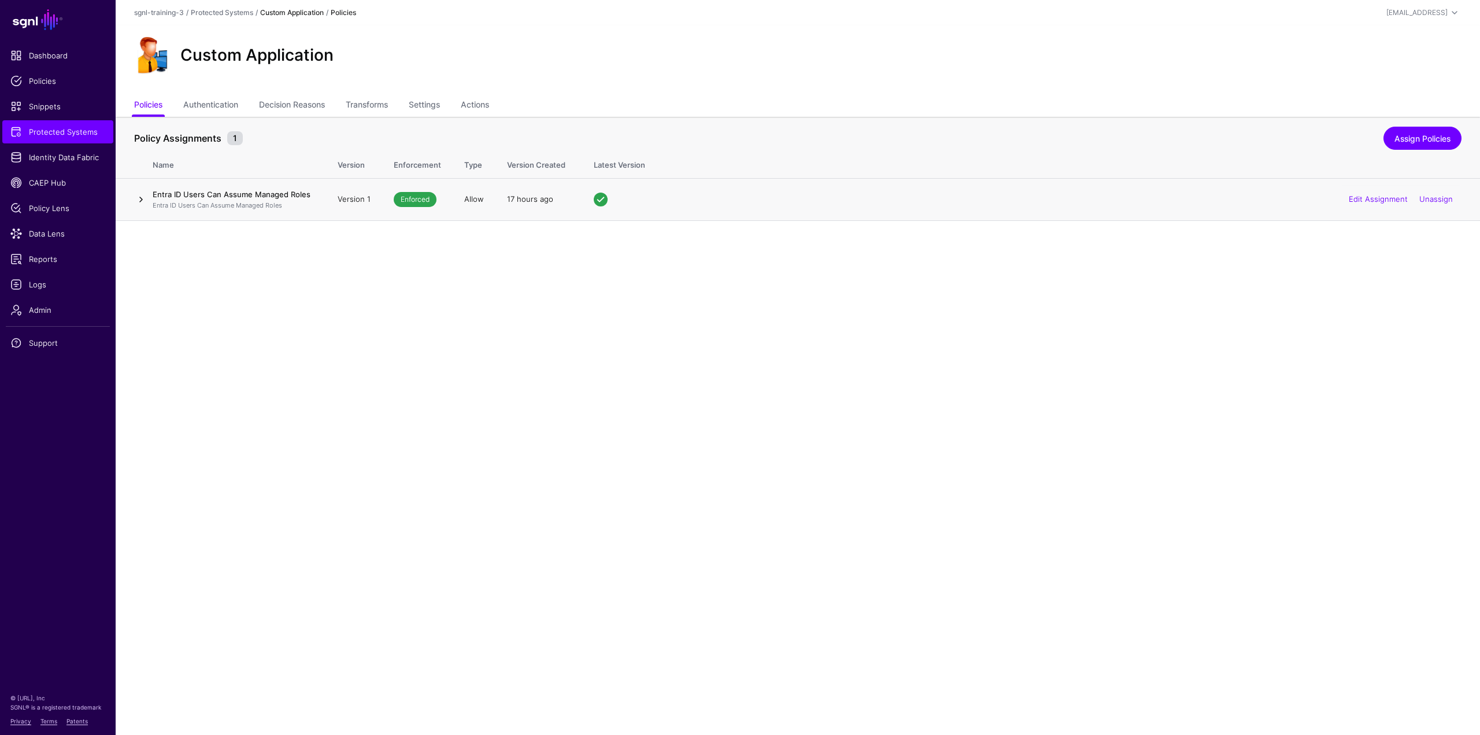
click at [145, 206] on link at bounding box center [141, 200] width 14 height 14
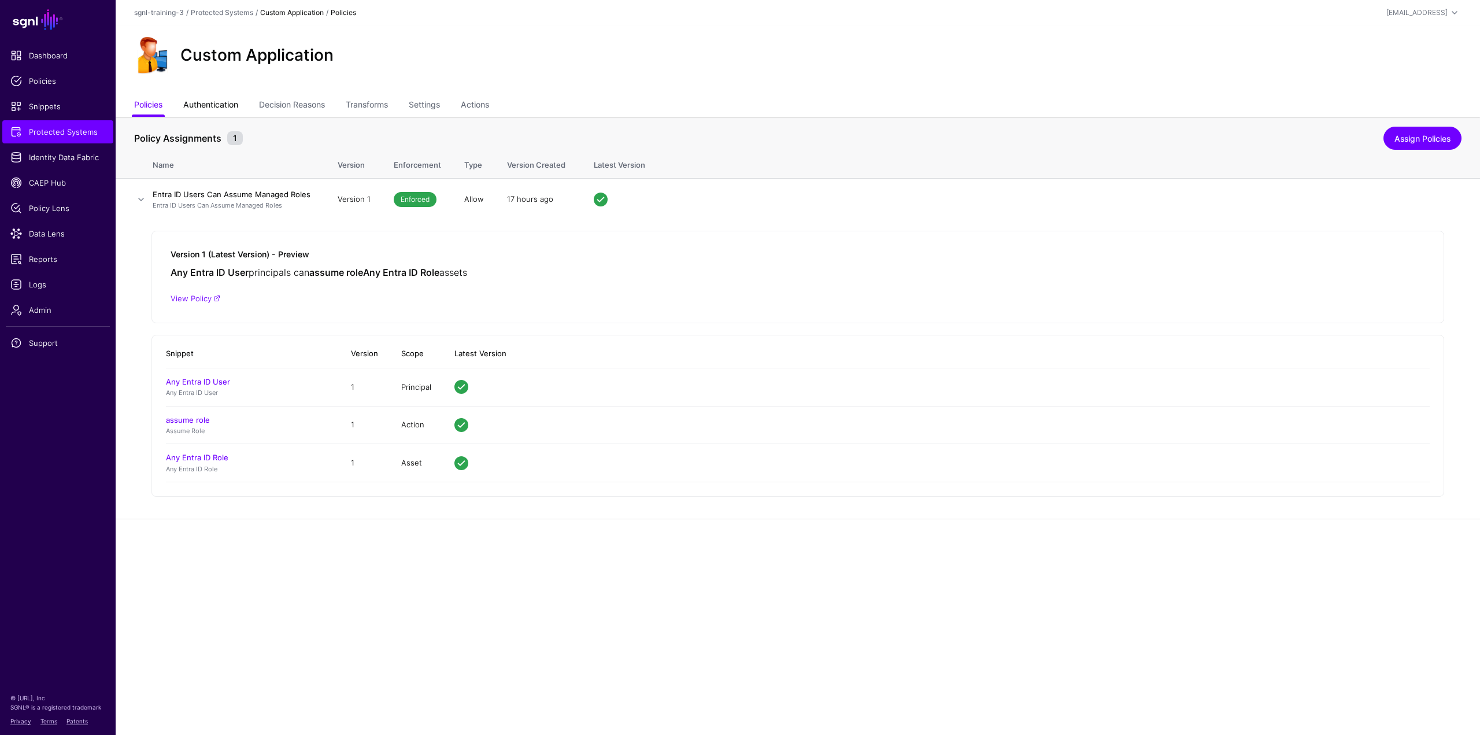
click at [193, 98] on link "Authentication" at bounding box center [210, 106] width 55 height 22
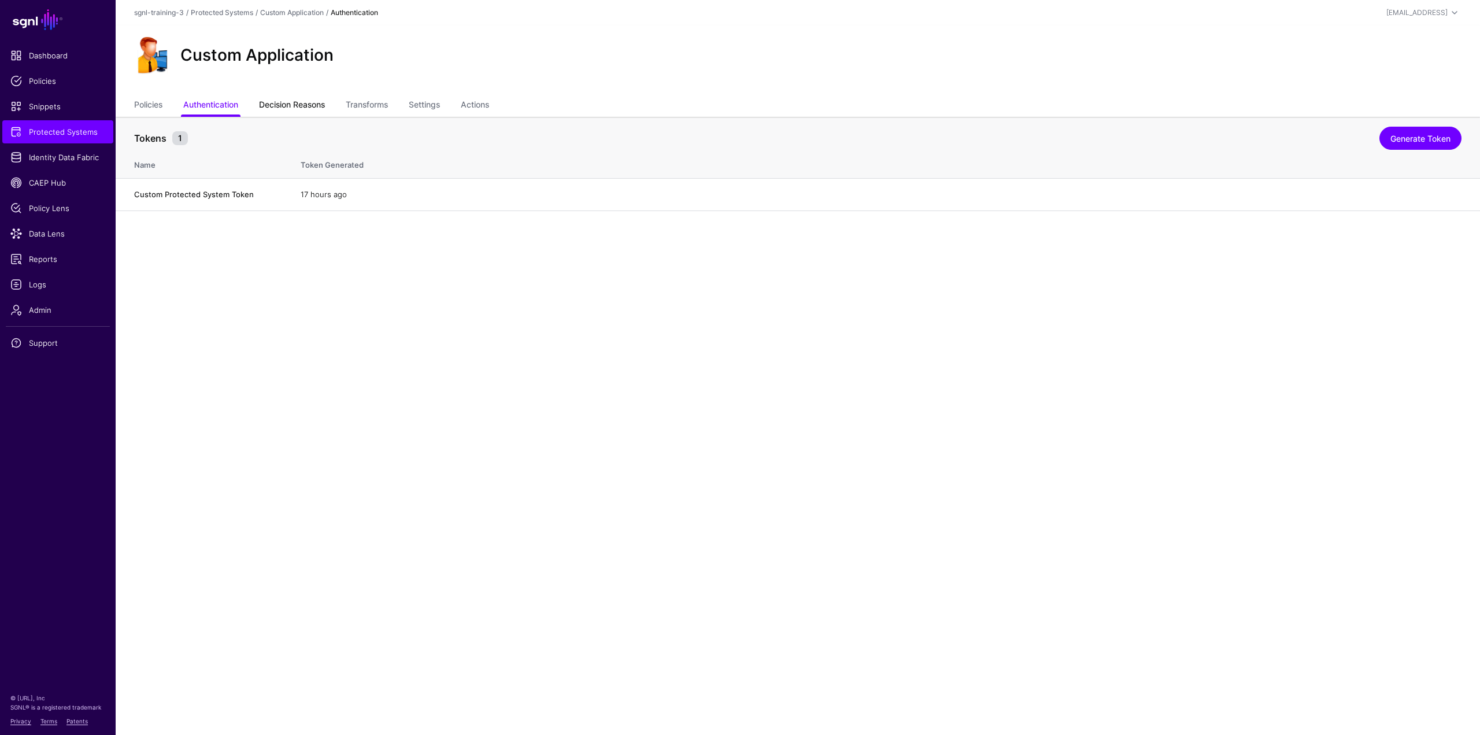
click at [293, 110] on link "Decision Reasons" at bounding box center [292, 106] width 66 height 22
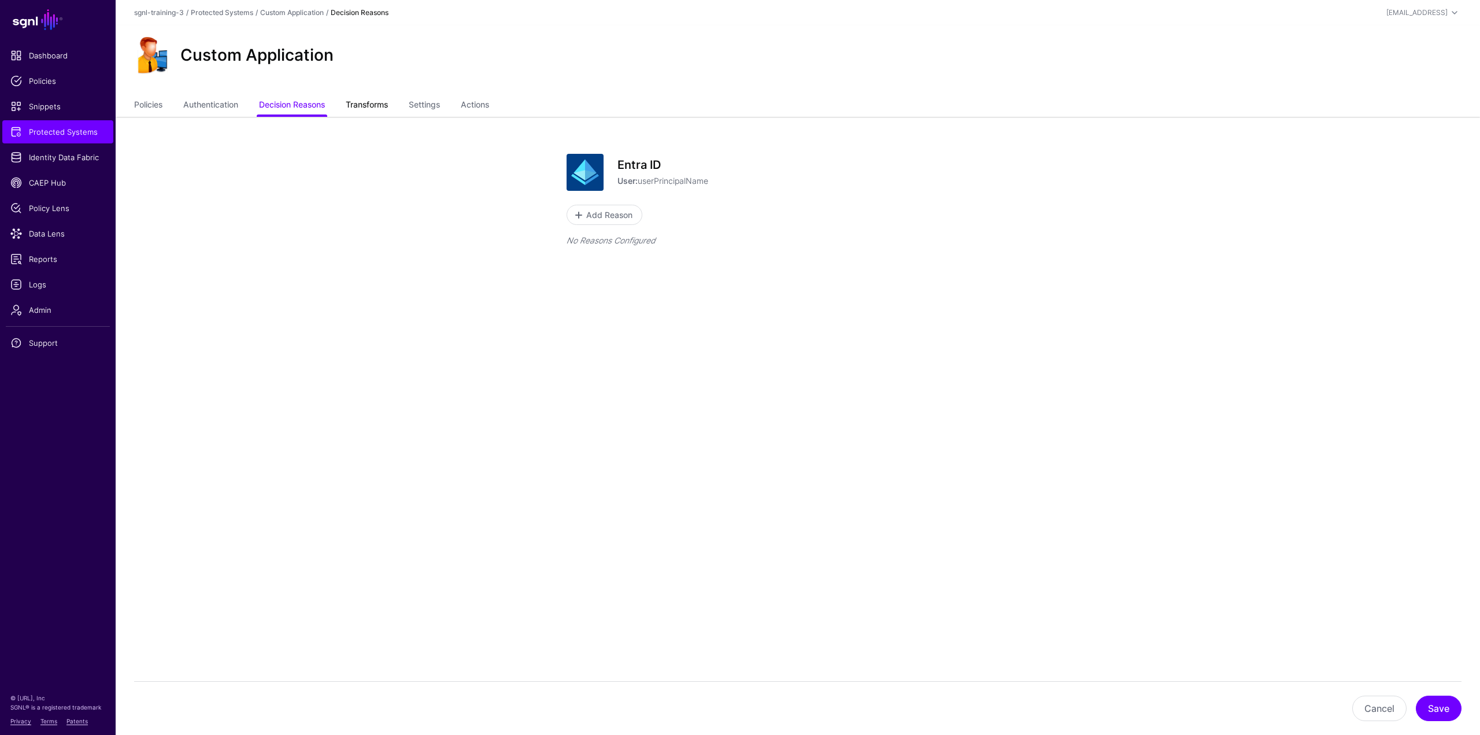
click at [357, 101] on link "Transforms" at bounding box center [367, 106] width 42 height 22
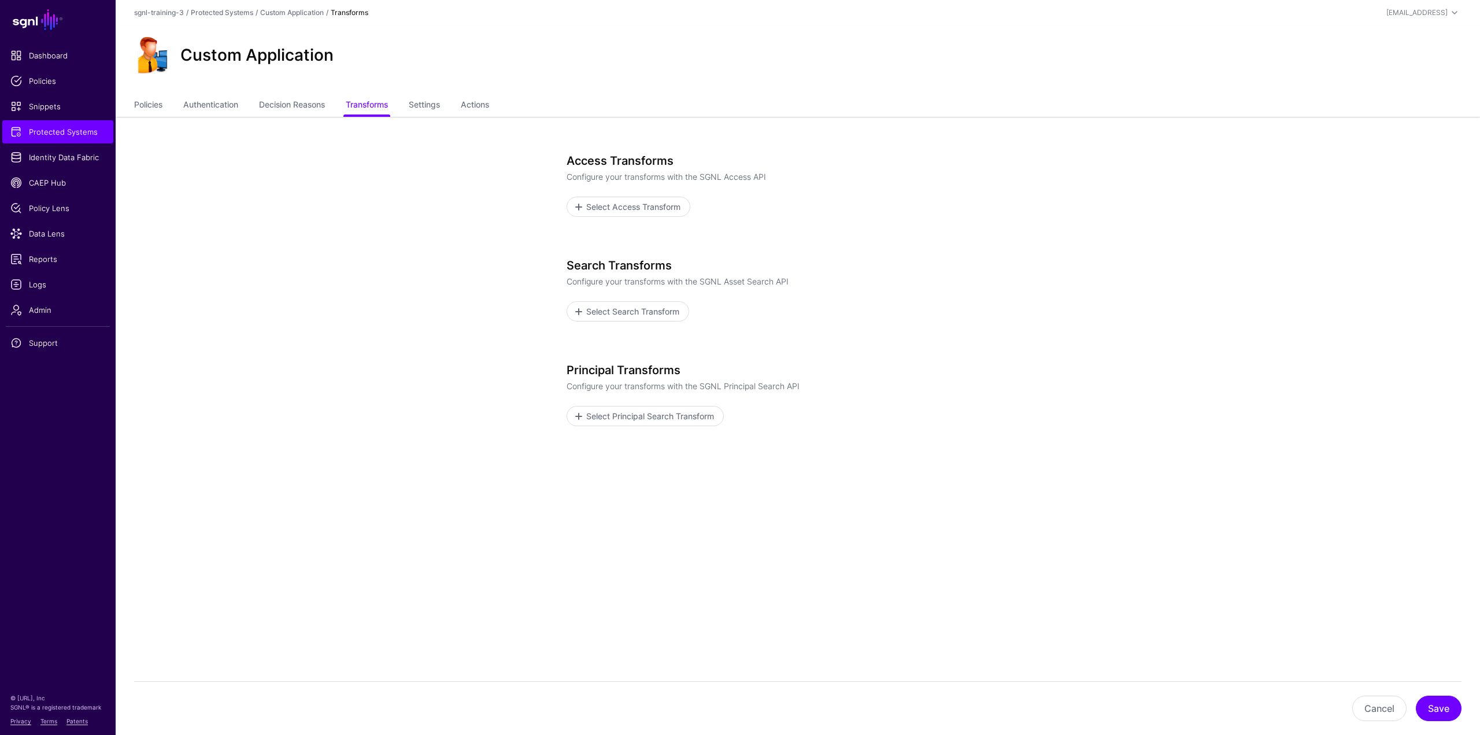
click at [413, 110] on ul "Policies Authentication Decision Reasons Transforms Settings Actions" at bounding box center [798, 106] width 1328 height 22
click at [423, 110] on link "Settings" at bounding box center [424, 106] width 31 height 22
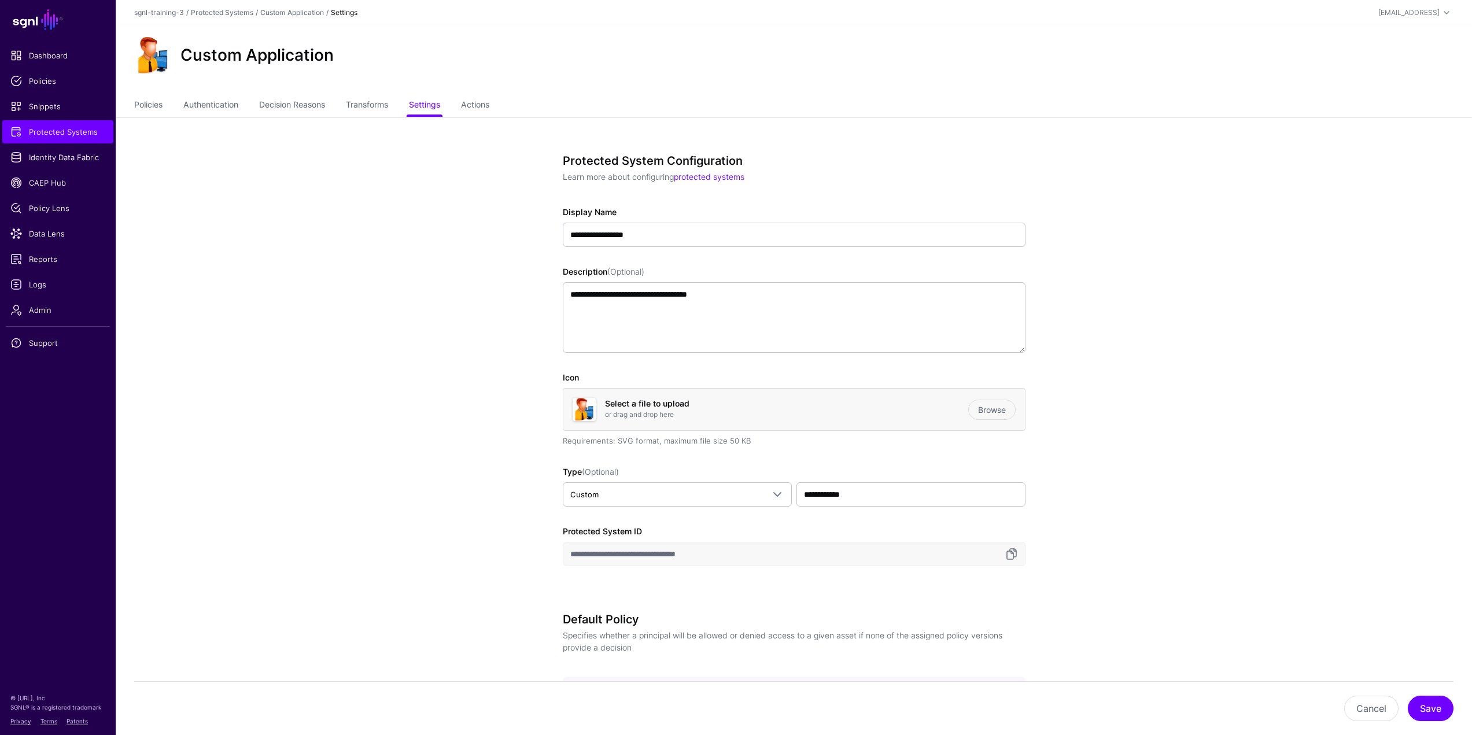
click at [498, 109] on ul "Policies Authentication Decision Reasons Transforms Settings Actions" at bounding box center [793, 106] width 1319 height 22
click at [489, 108] on link "Actions" at bounding box center [475, 106] width 28 height 22
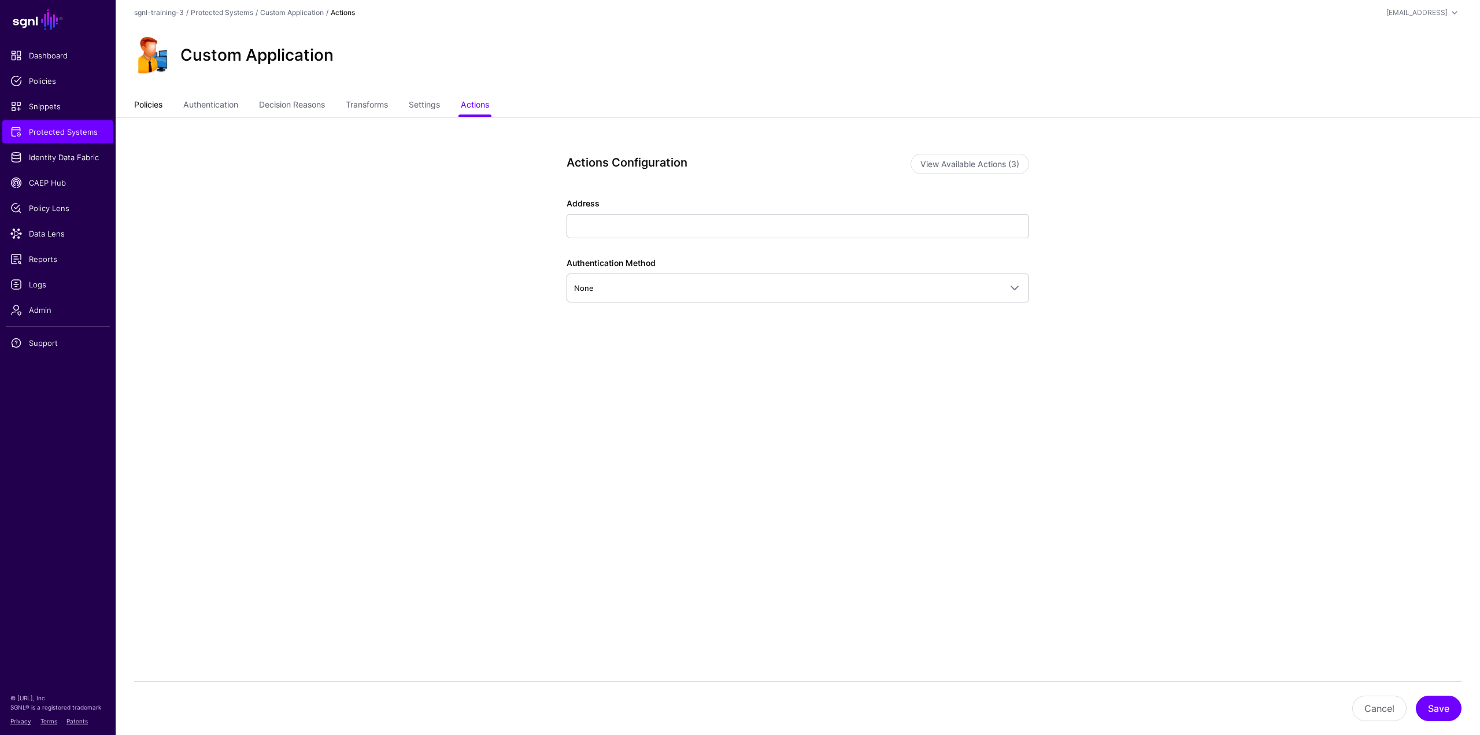
click at [161, 104] on link "Policies" at bounding box center [148, 106] width 28 height 22
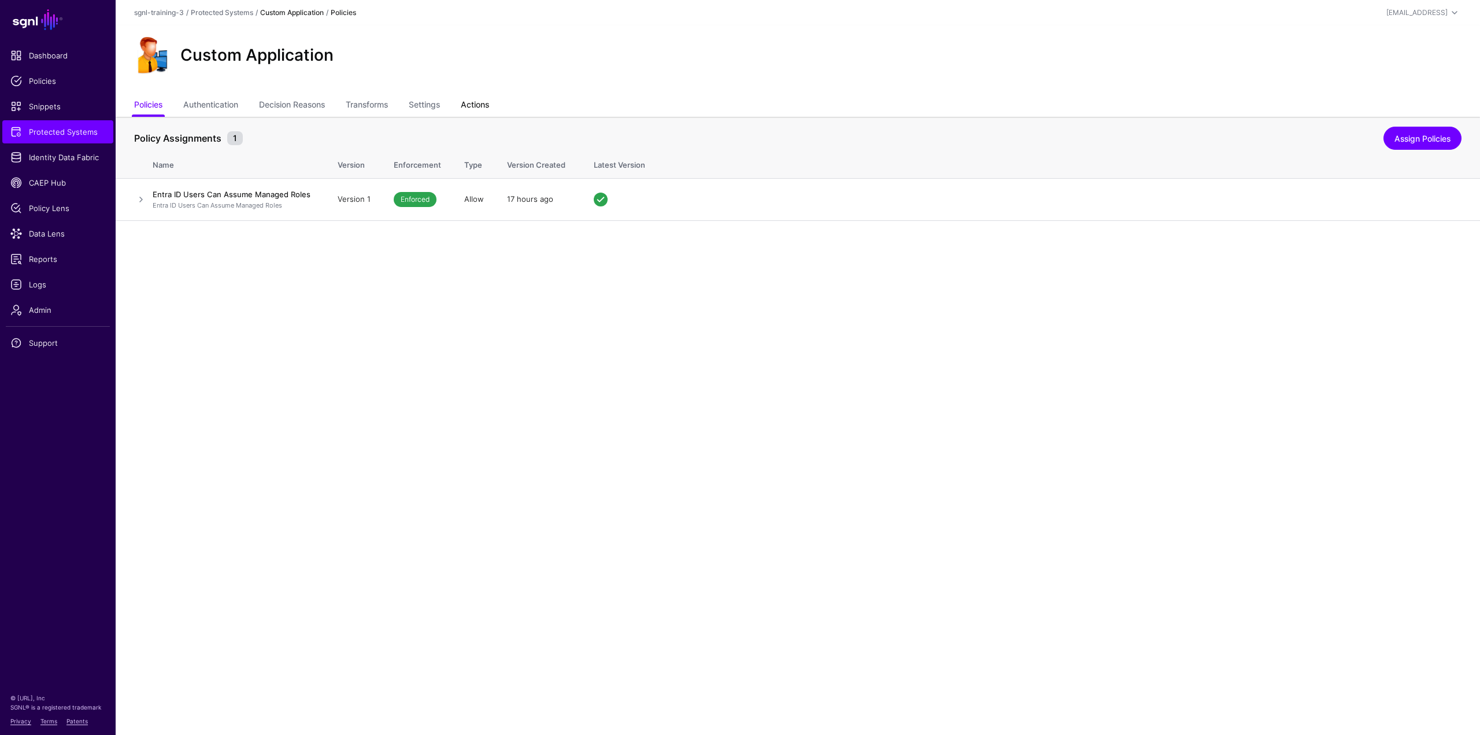
click at [478, 116] on link "Actions" at bounding box center [475, 106] width 28 height 22
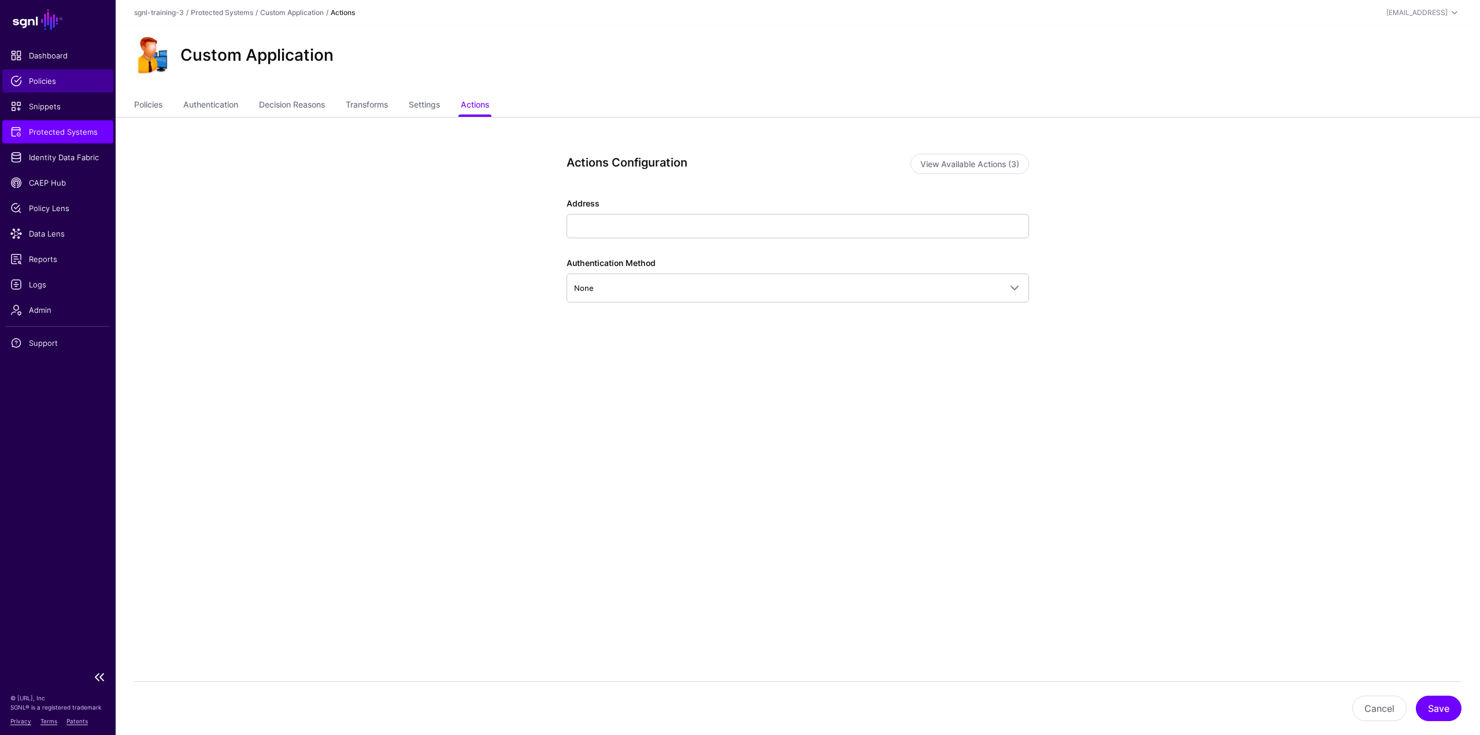
click at [61, 86] on span "Policies" at bounding box center [57, 81] width 95 height 12
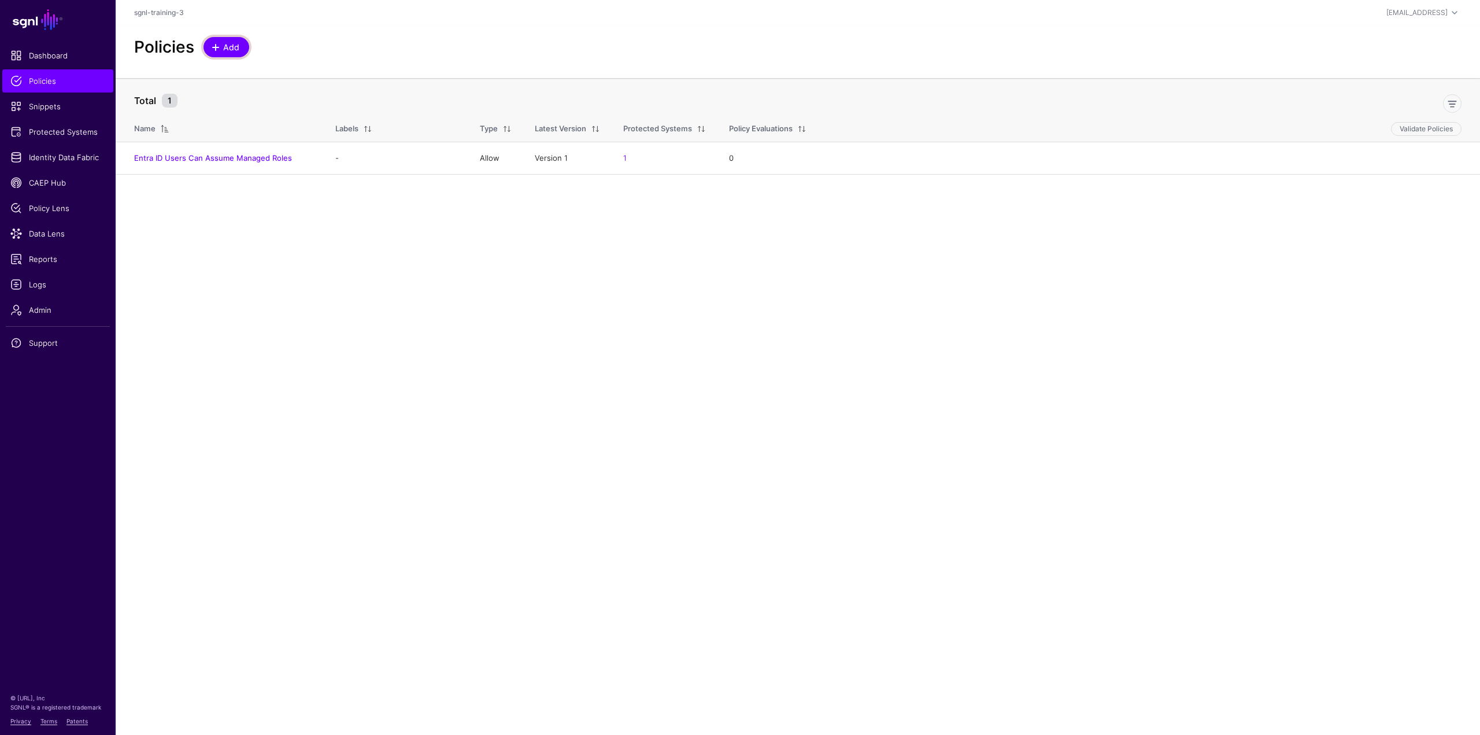
click at [237, 52] on span "Add" at bounding box center [231, 47] width 19 height 12
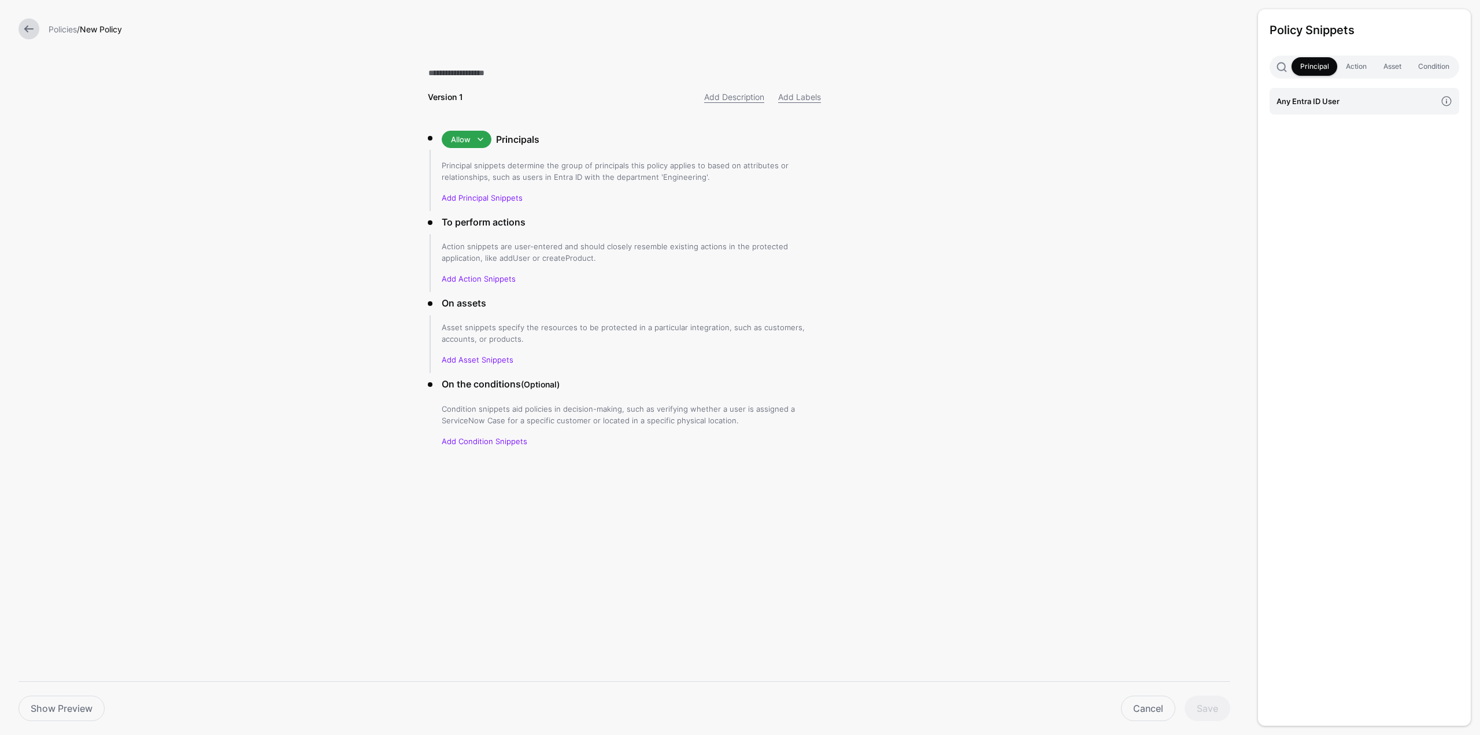
click at [333, 401] on form "Policies / New Policy Version 1 Add Description Add Labels Allow Allow Deny Pri…" at bounding box center [624, 277] width 1249 height 554
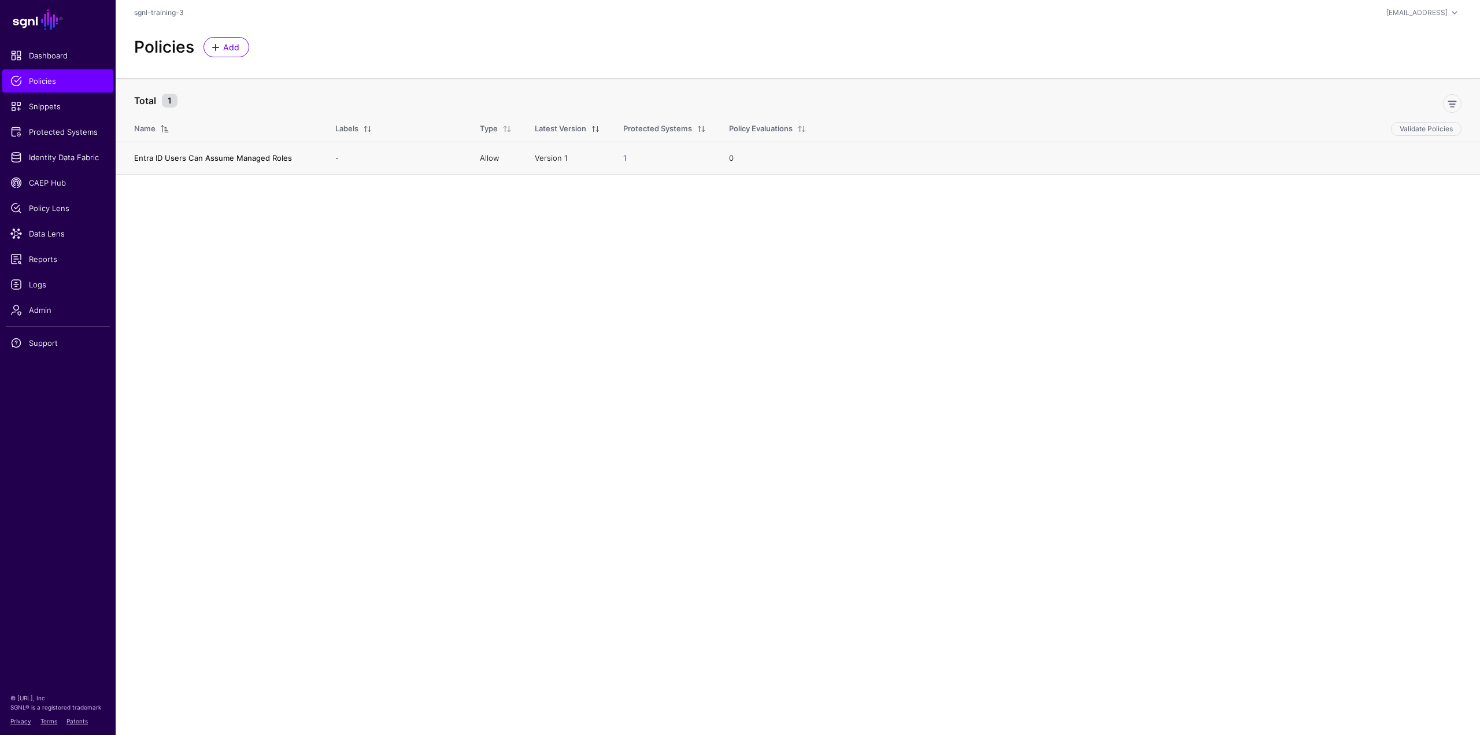
click at [241, 159] on link "Entra ID Users Can Assume Managed Roles" at bounding box center [213, 157] width 158 height 9
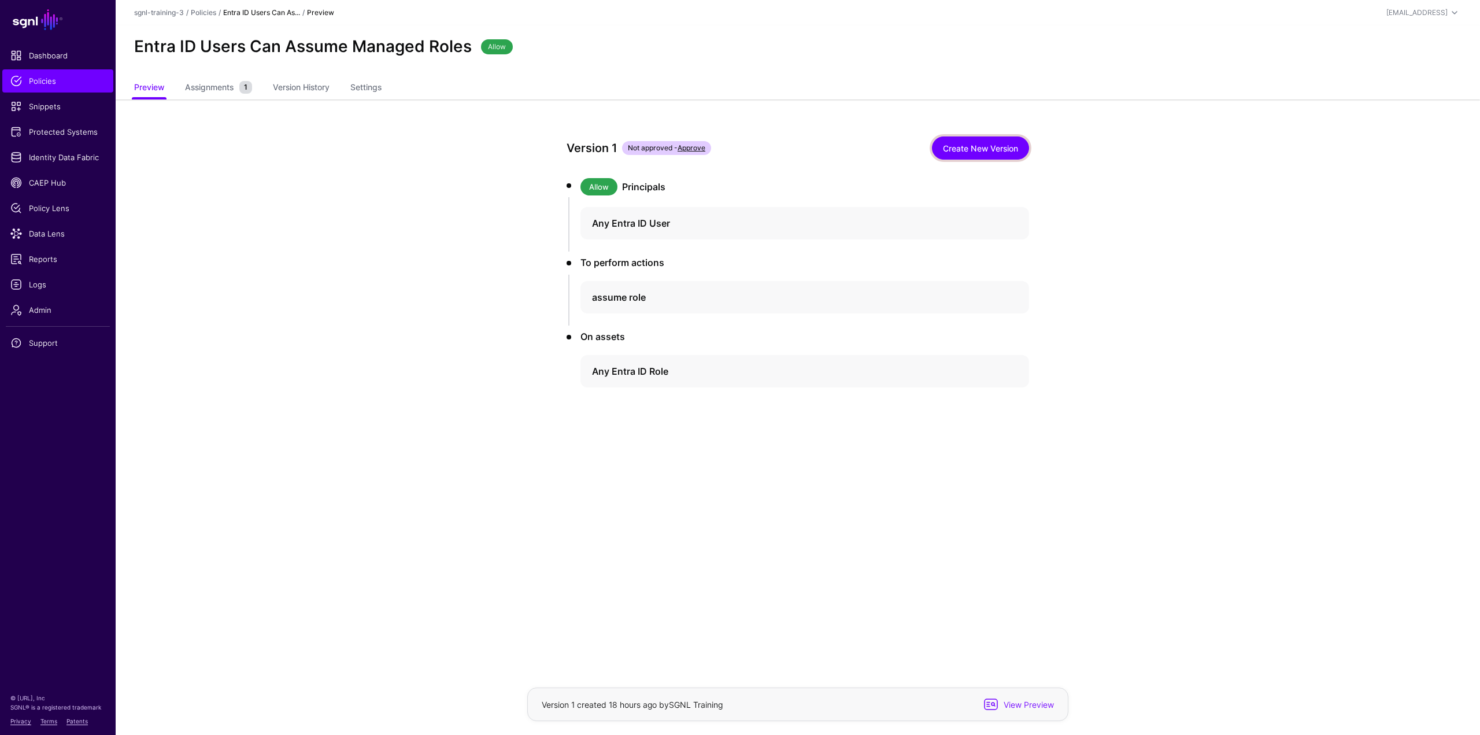
click at [980, 144] on link "Create New Version" at bounding box center [980, 147] width 97 height 23
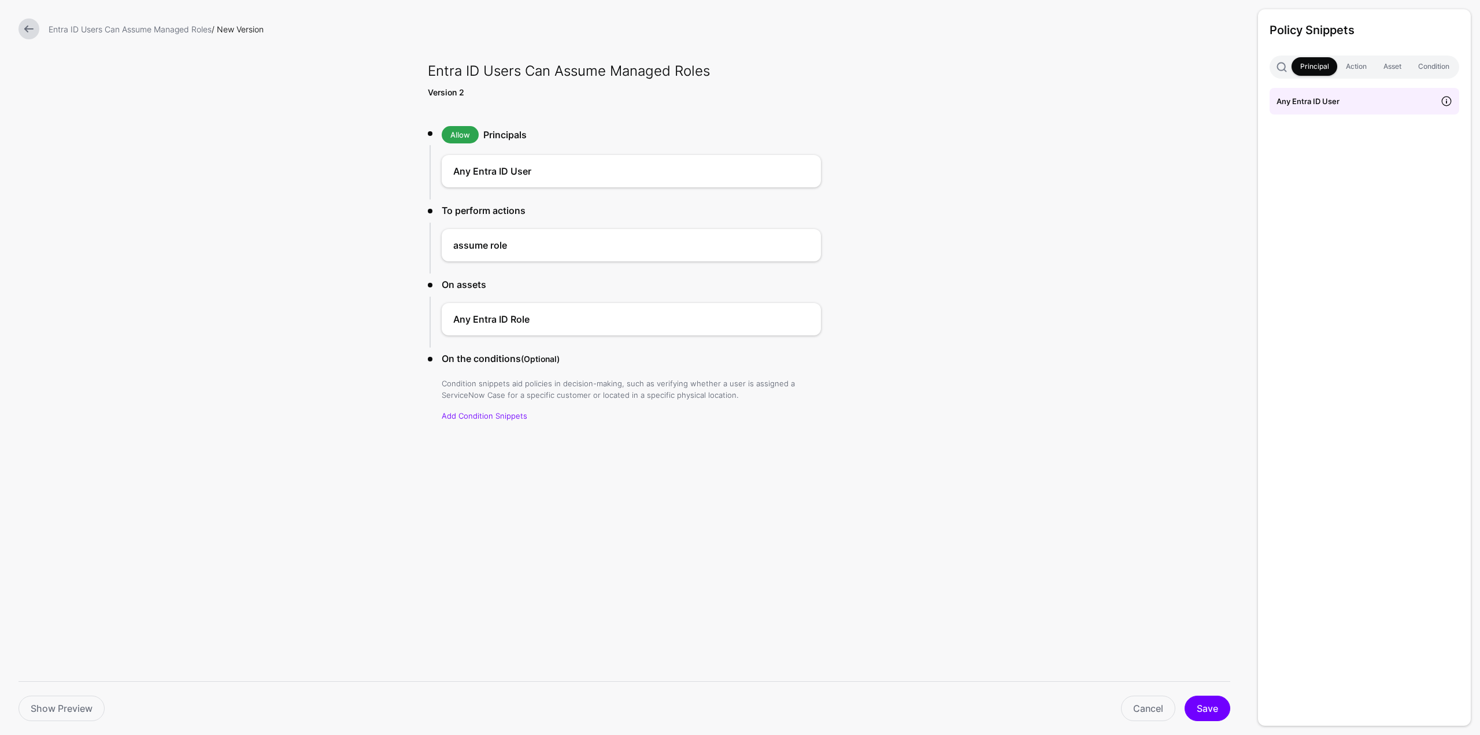
click at [1446, 102] on span at bounding box center [1446, 100] width 25 height 25
click at [1141, 701] on link "Cancel" at bounding box center [1148, 708] width 54 height 25
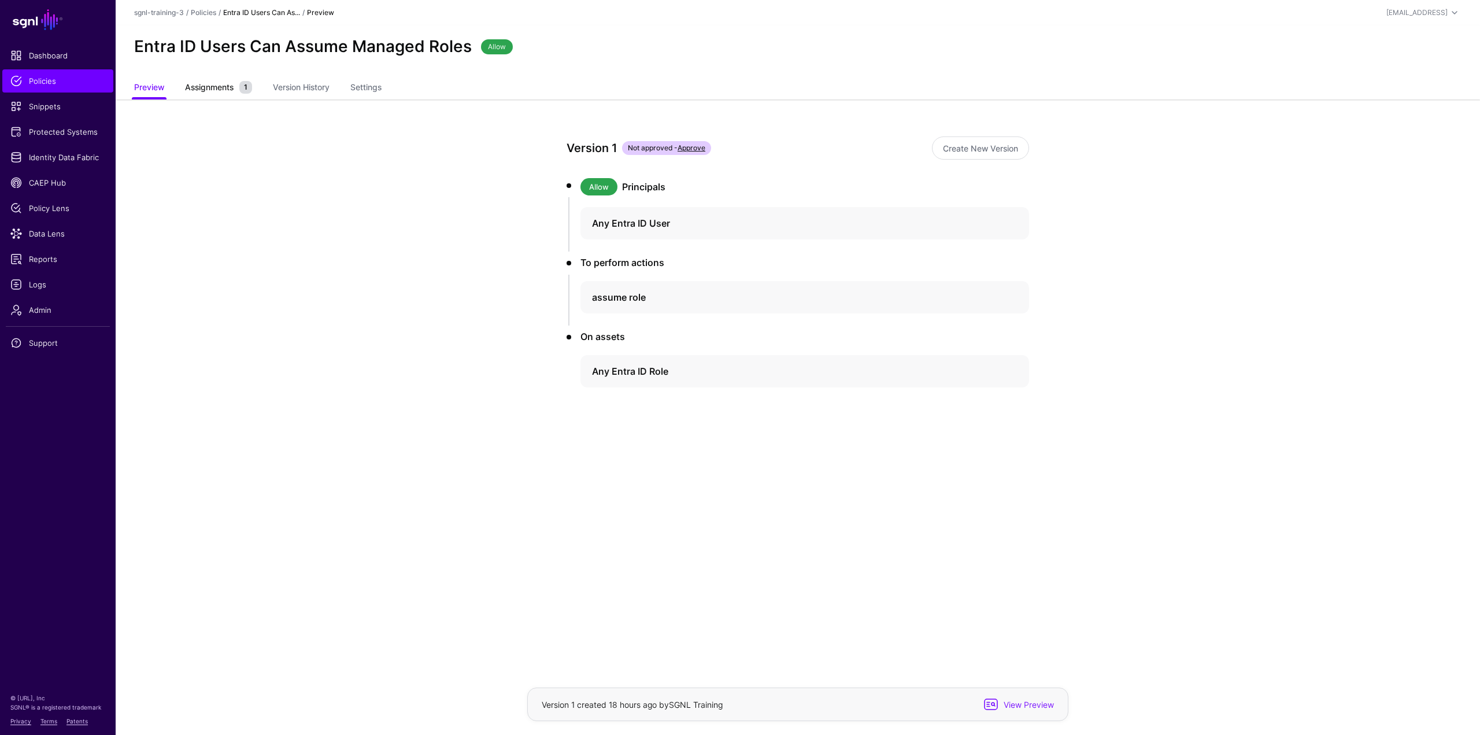
click at [242, 84] on small "1" at bounding box center [245, 87] width 13 height 13
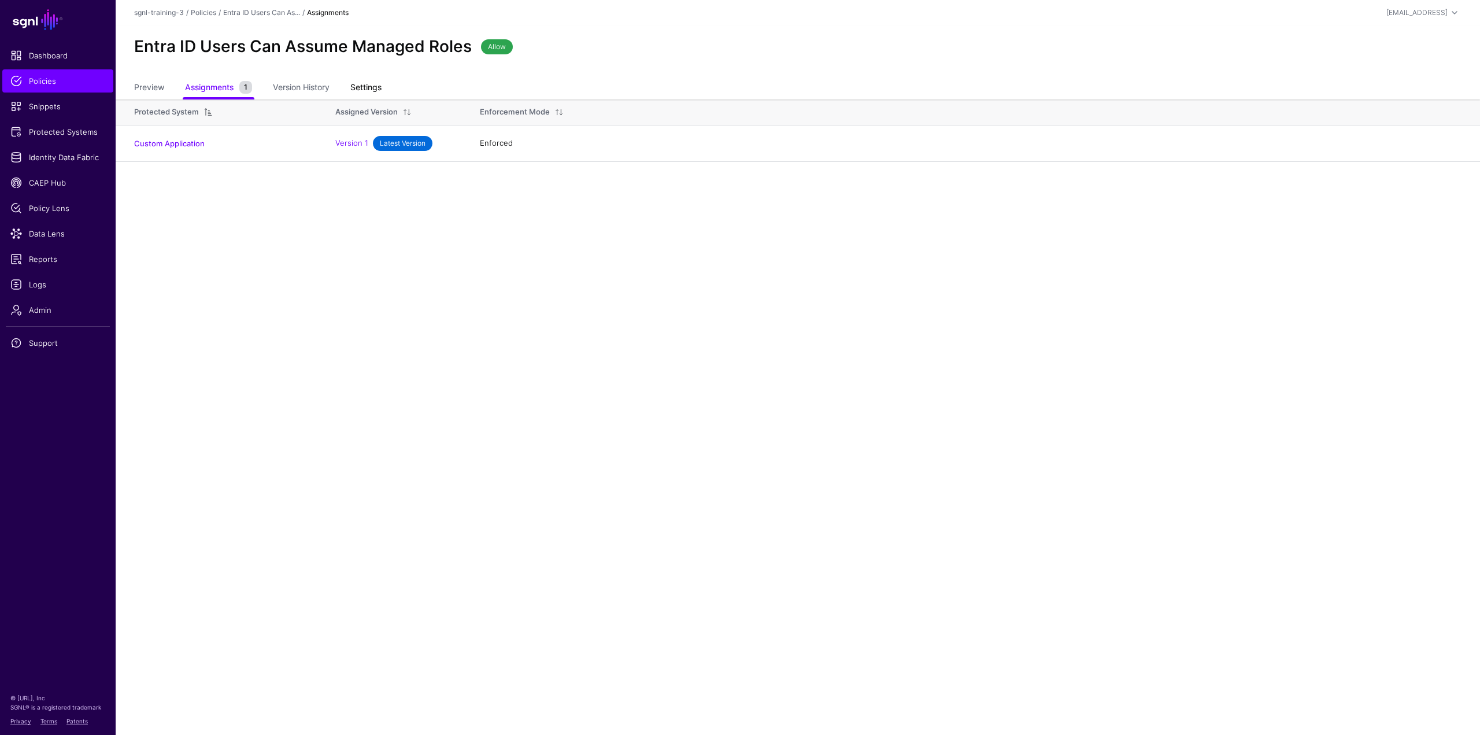
click at [382, 93] on link "Settings" at bounding box center [365, 88] width 31 height 22
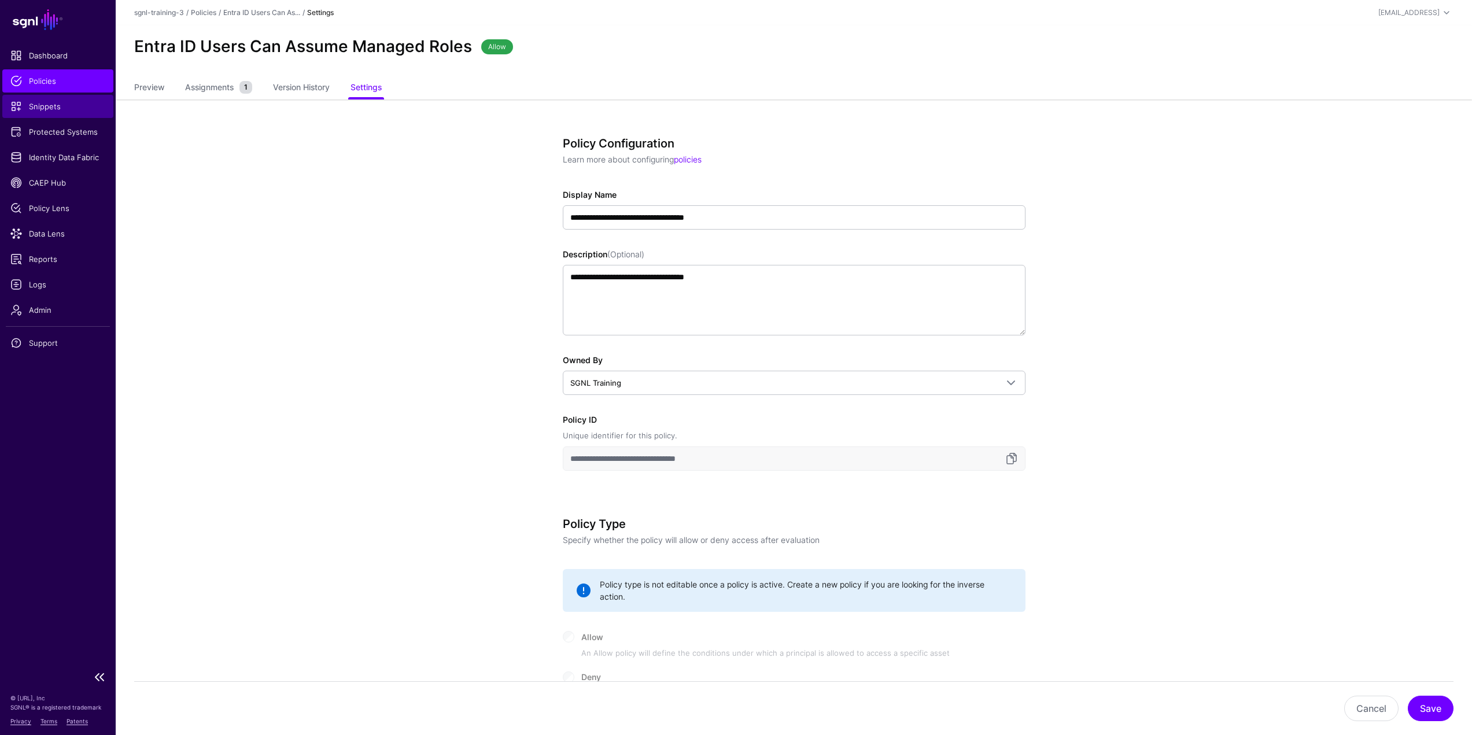
click at [51, 114] on link "Snippets" at bounding box center [57, 106] width 111 height 23
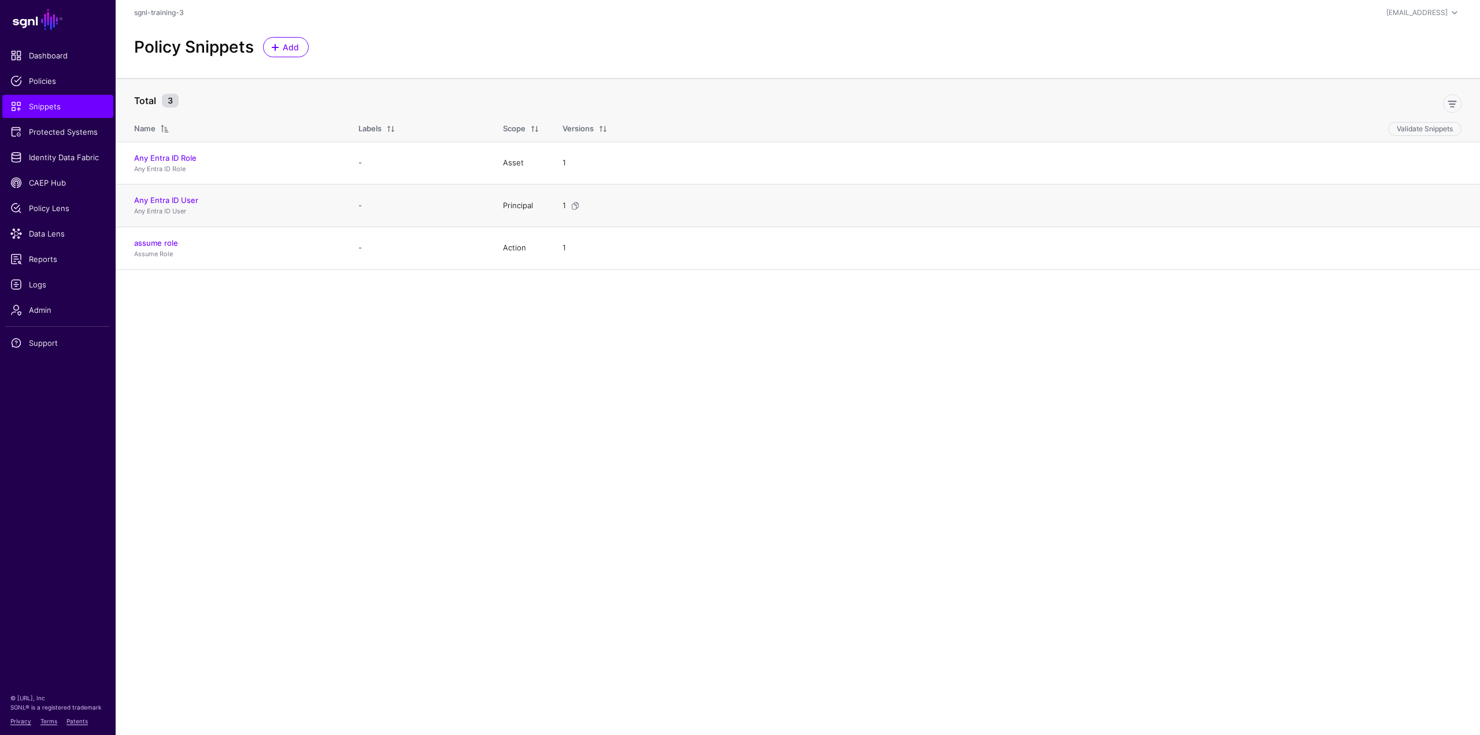
click at [176, 189] on td "Any Entra ID User Any Entra ID User" at bounding box center [231, 205] width 231 height 43
click at [176, 204] on link "Any Entra ID User" at bounding box center [166, 199] width 64 height 9
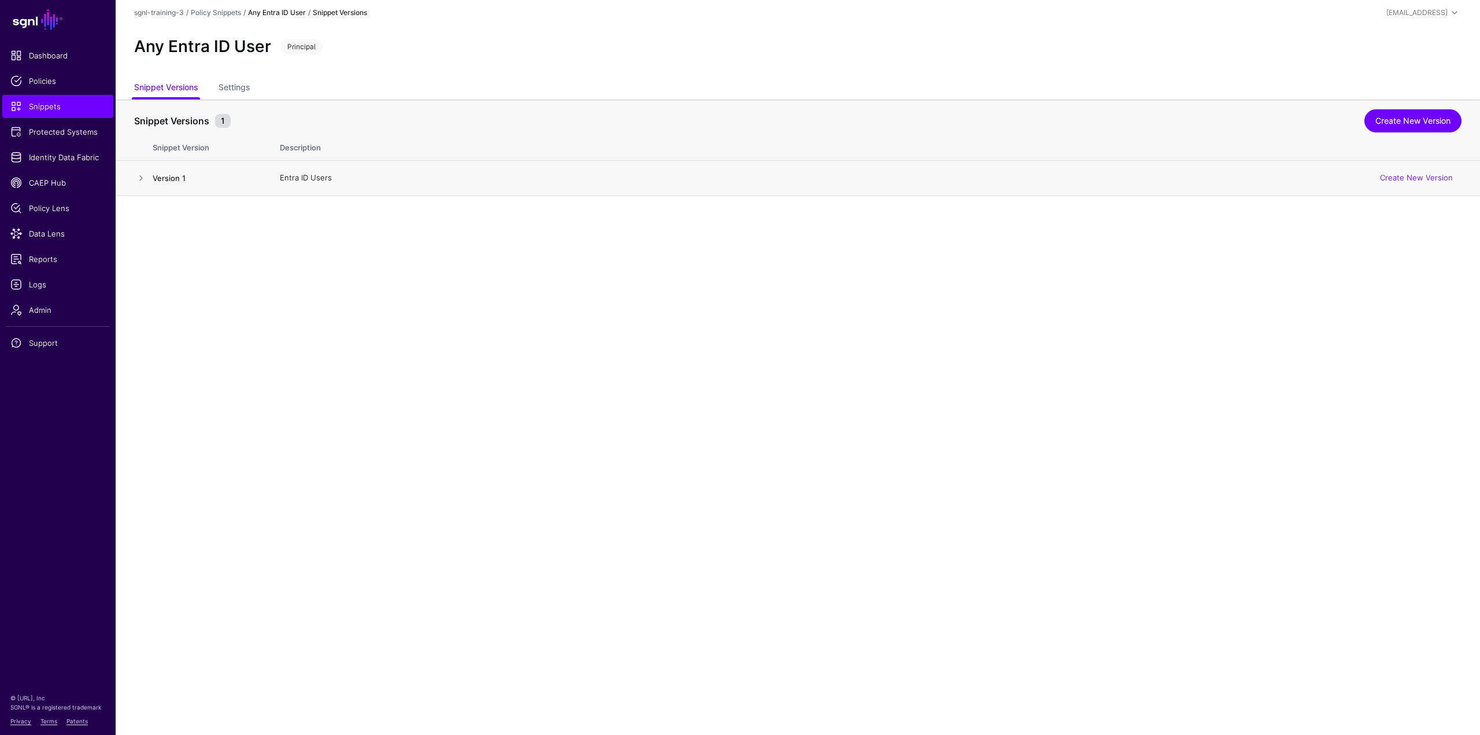
click at [179, 180] on link "Version 1" at bounding box center [169, 177] width 33 height 9
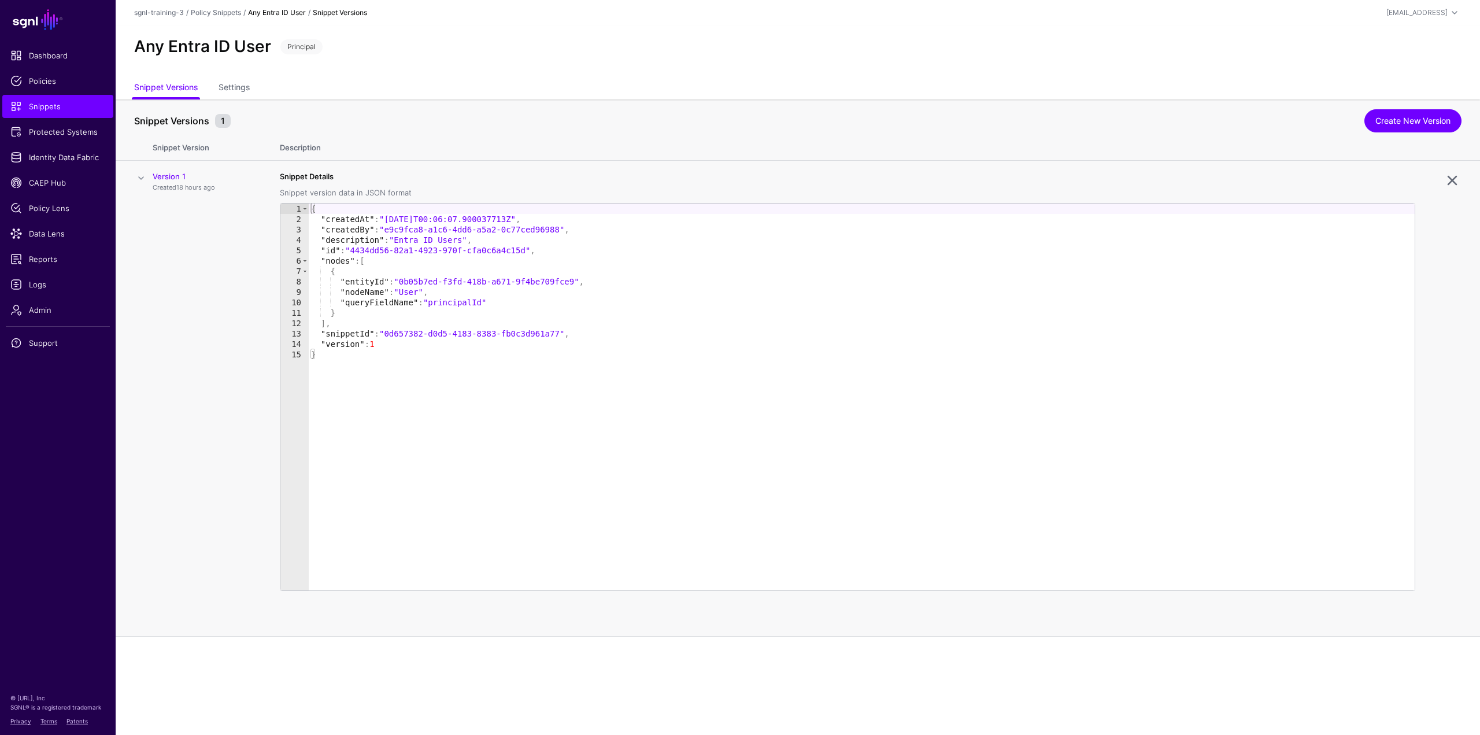
click at [246, 101] on th "Snippet Versions 1 Create New Version" at bounding box center [798, 114] width 1365 height 31
click at [246, 94] on link "Settings" at bounding box center [234, 88] width 31 height 22
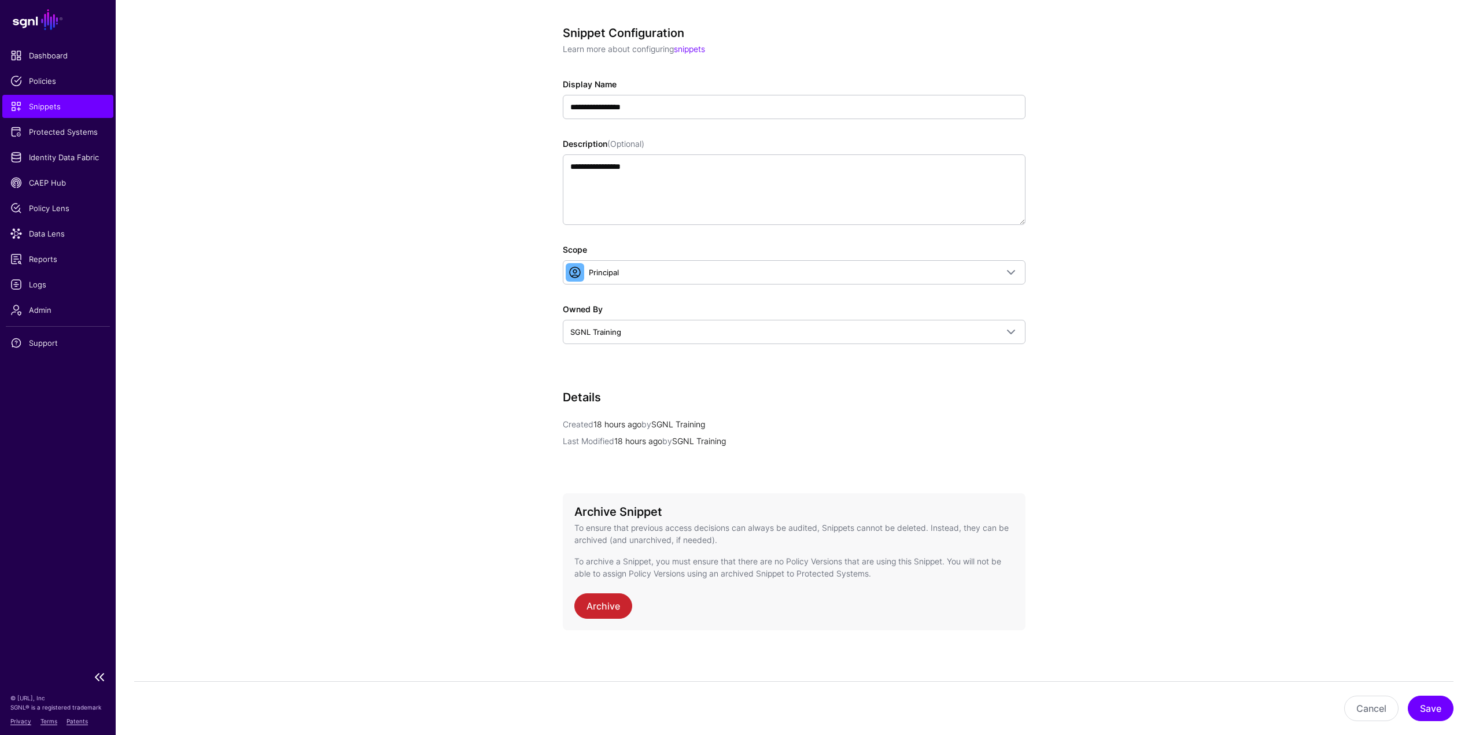
scroll to position [112, 0]
